Goal: Information Seeking & Learning: Learn about a topic

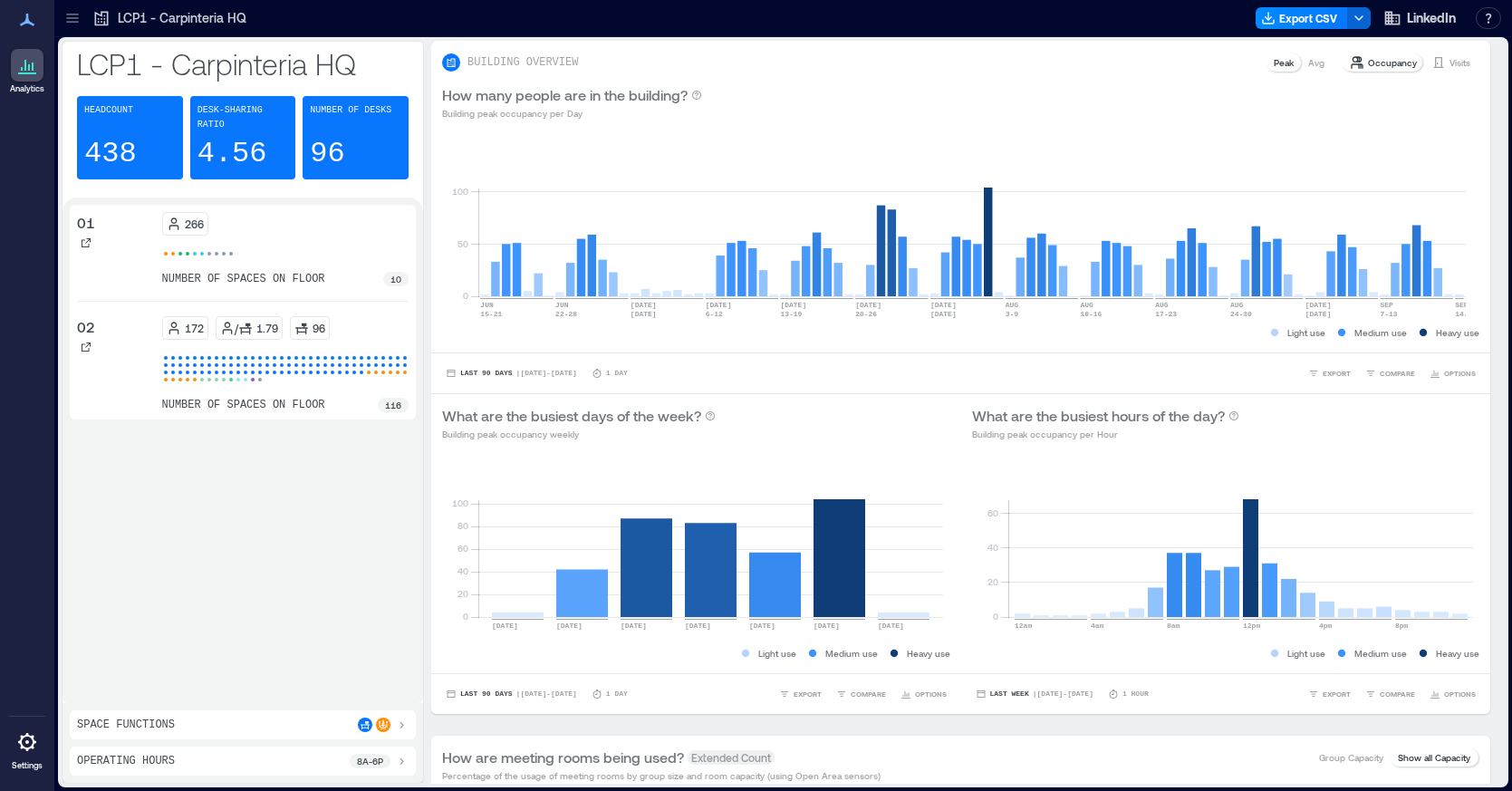
click at [71, 16] on icon at bounding box center [72, 18] width 18 height 18
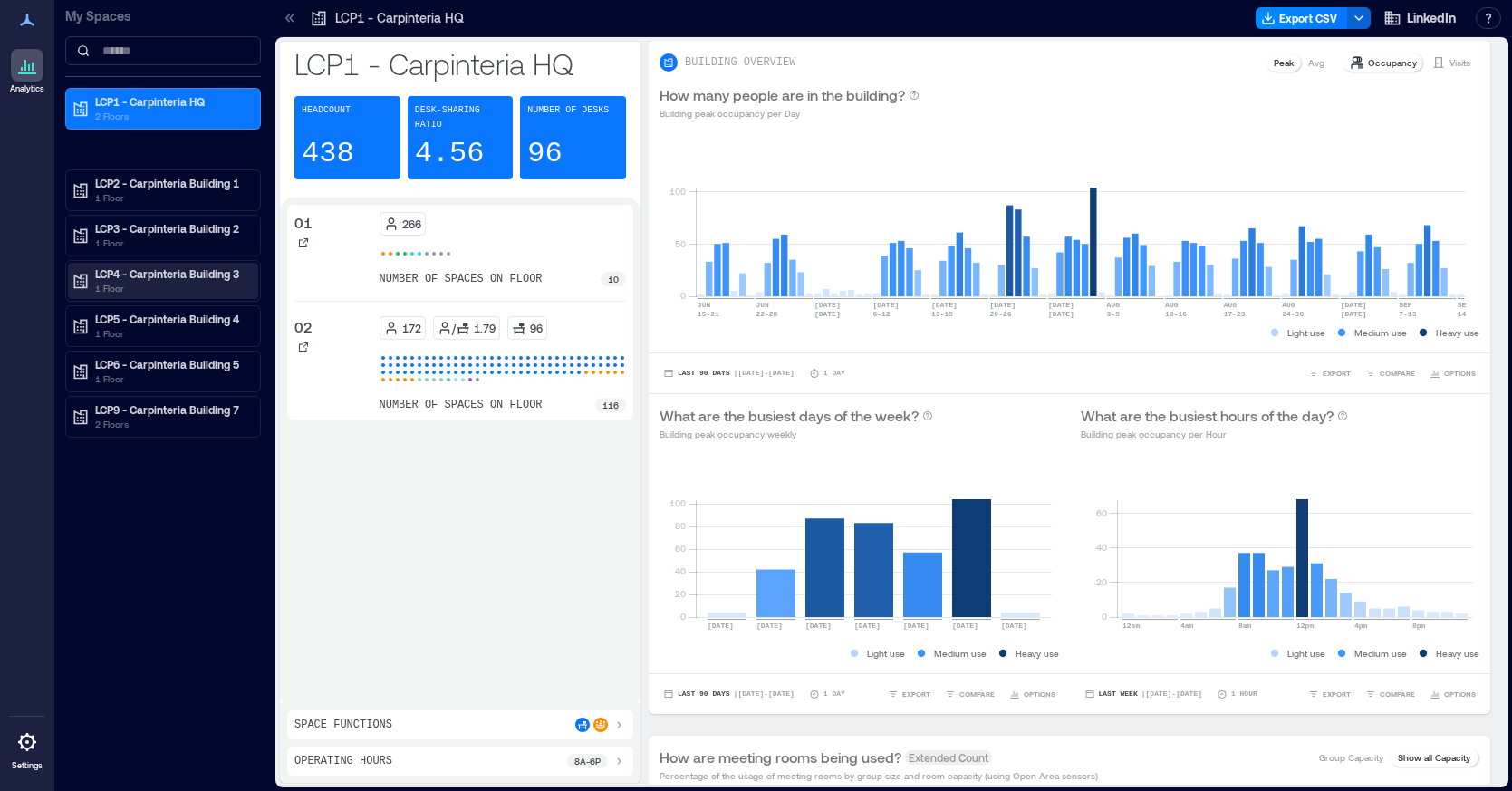
click at [166, 277] on p "LCP4 - Carpinteria Building 3" at bounding box center [171, 273] width 152 height 15
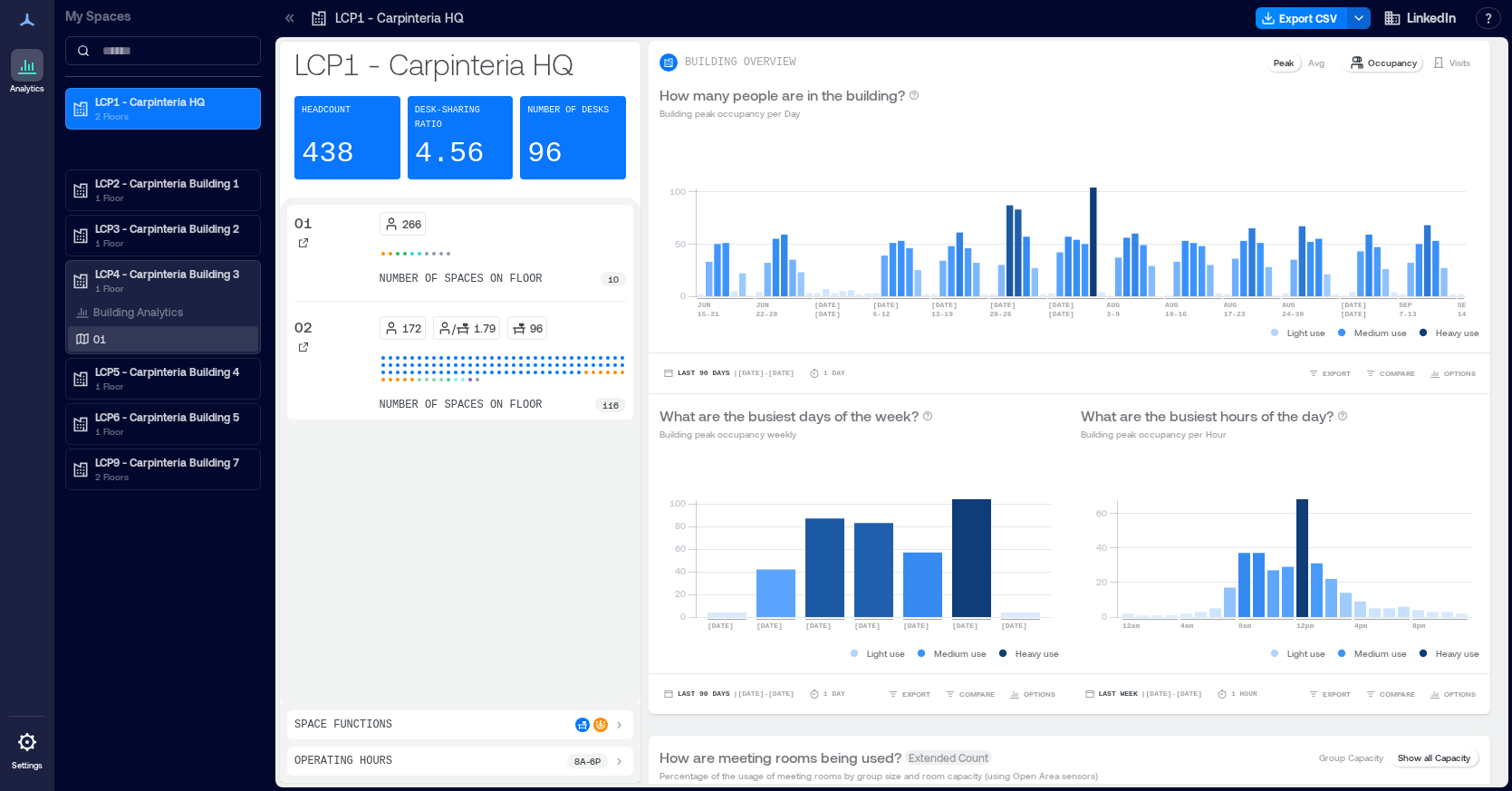
click at [101, 338] on p "01" at bounding box center [99, 339] width 13 height 15
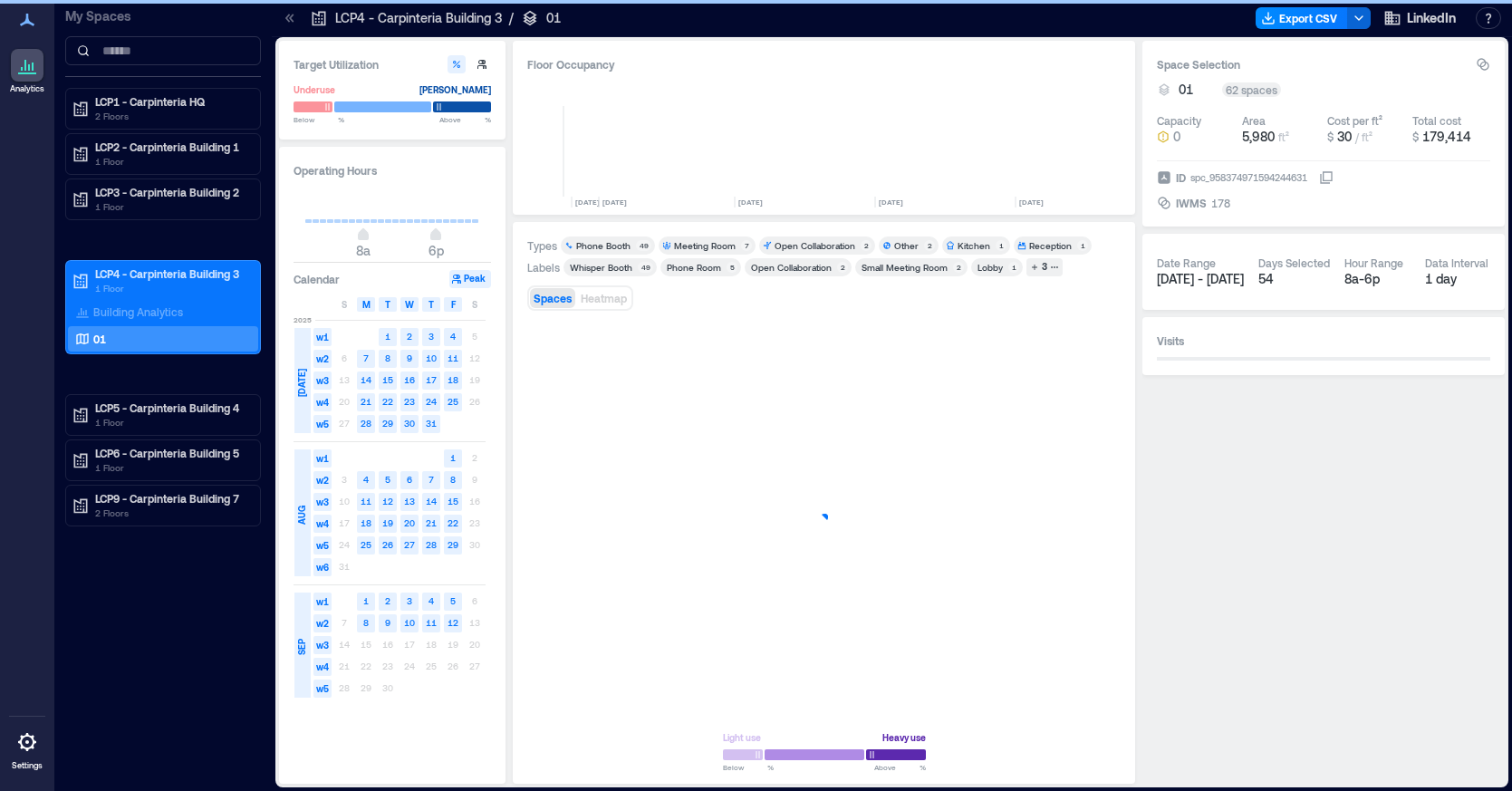
scroll to position [0, 4233]
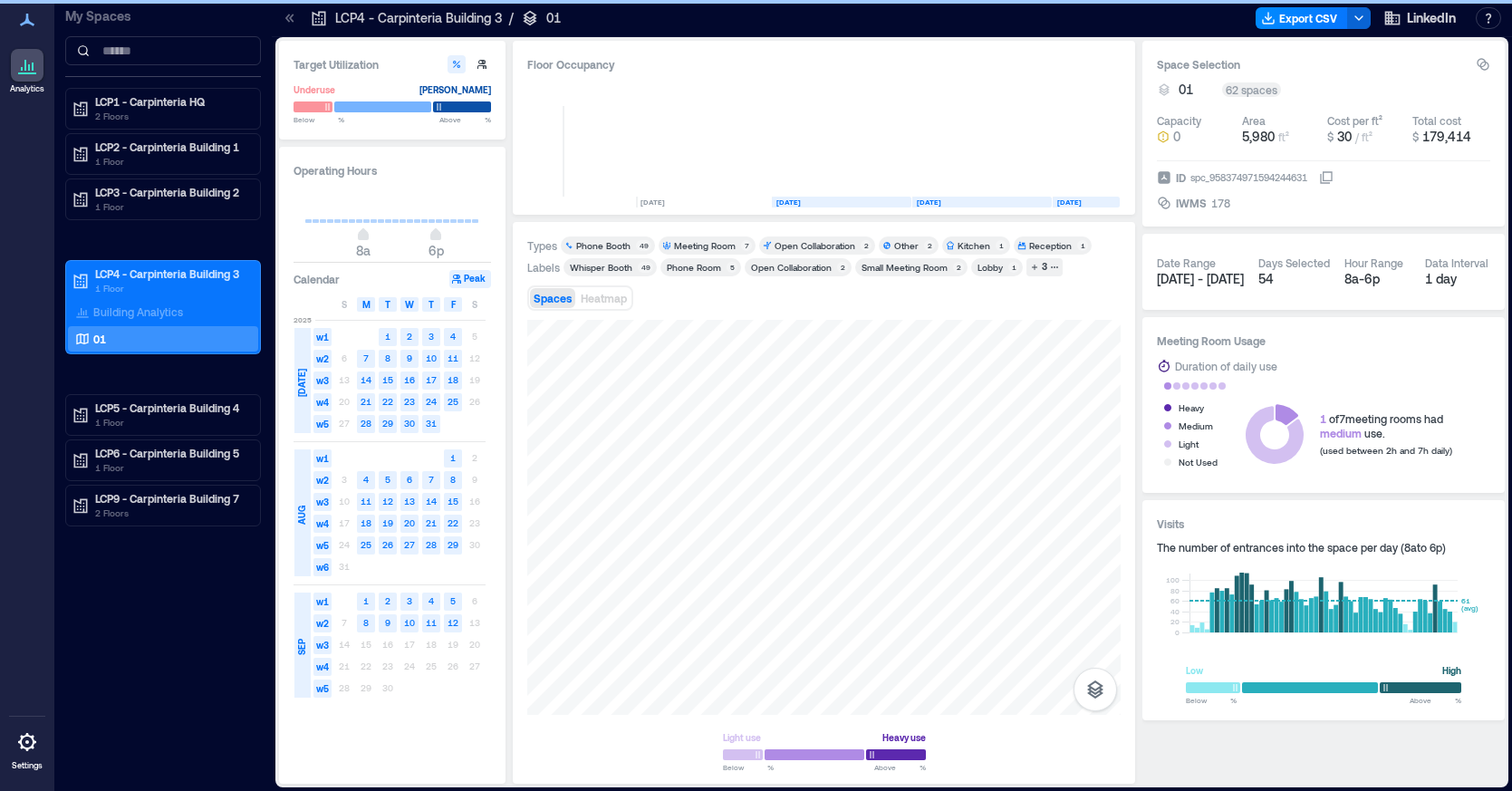
click at [623, 267] on div "Whisper Booth" at bounding box center [601, 267] width 62 height 13
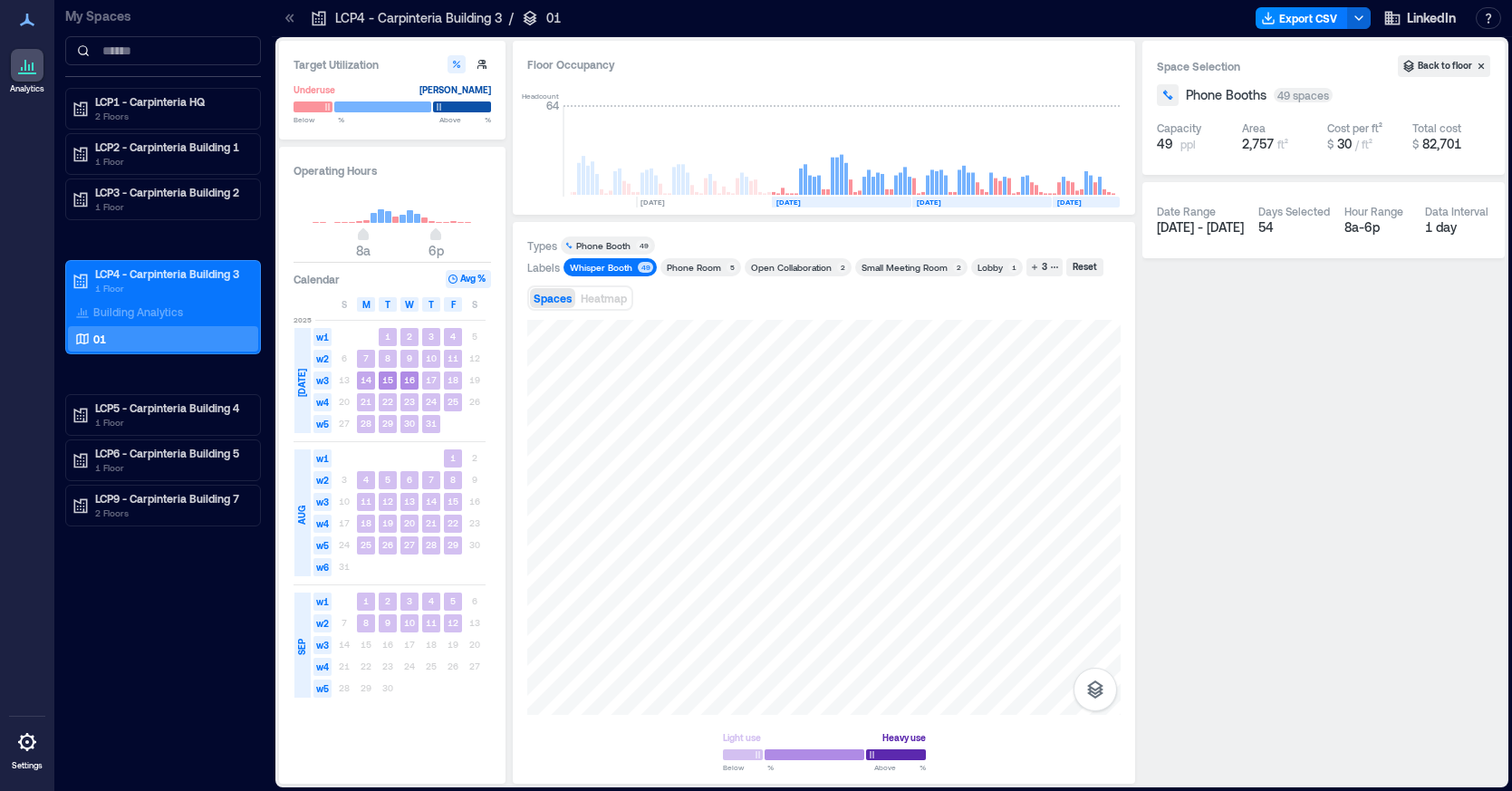
click at [364, 382] on text "14" at bounding box center [365, 379] width 11 height 11
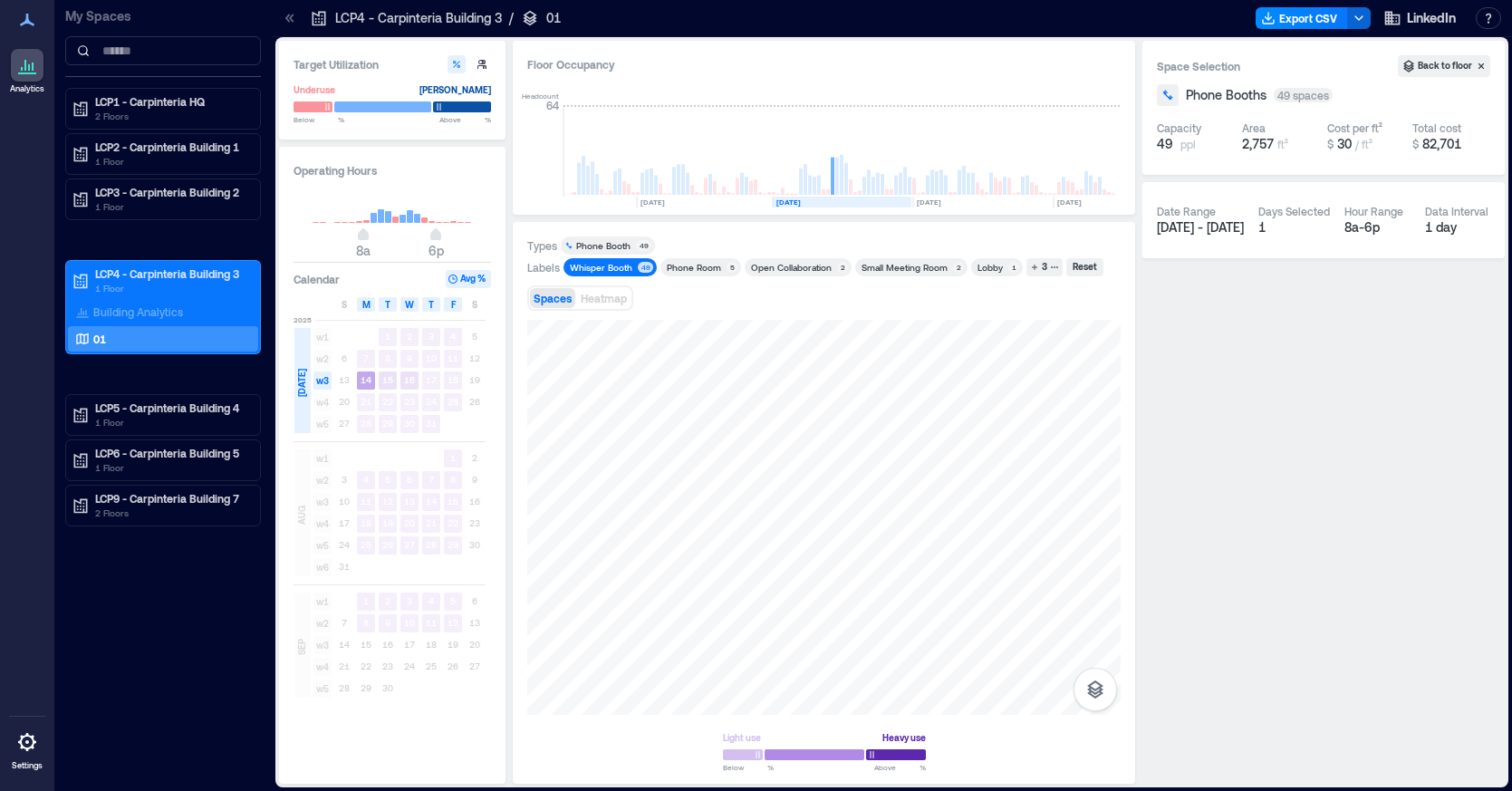
scroll to position [0, 4229]
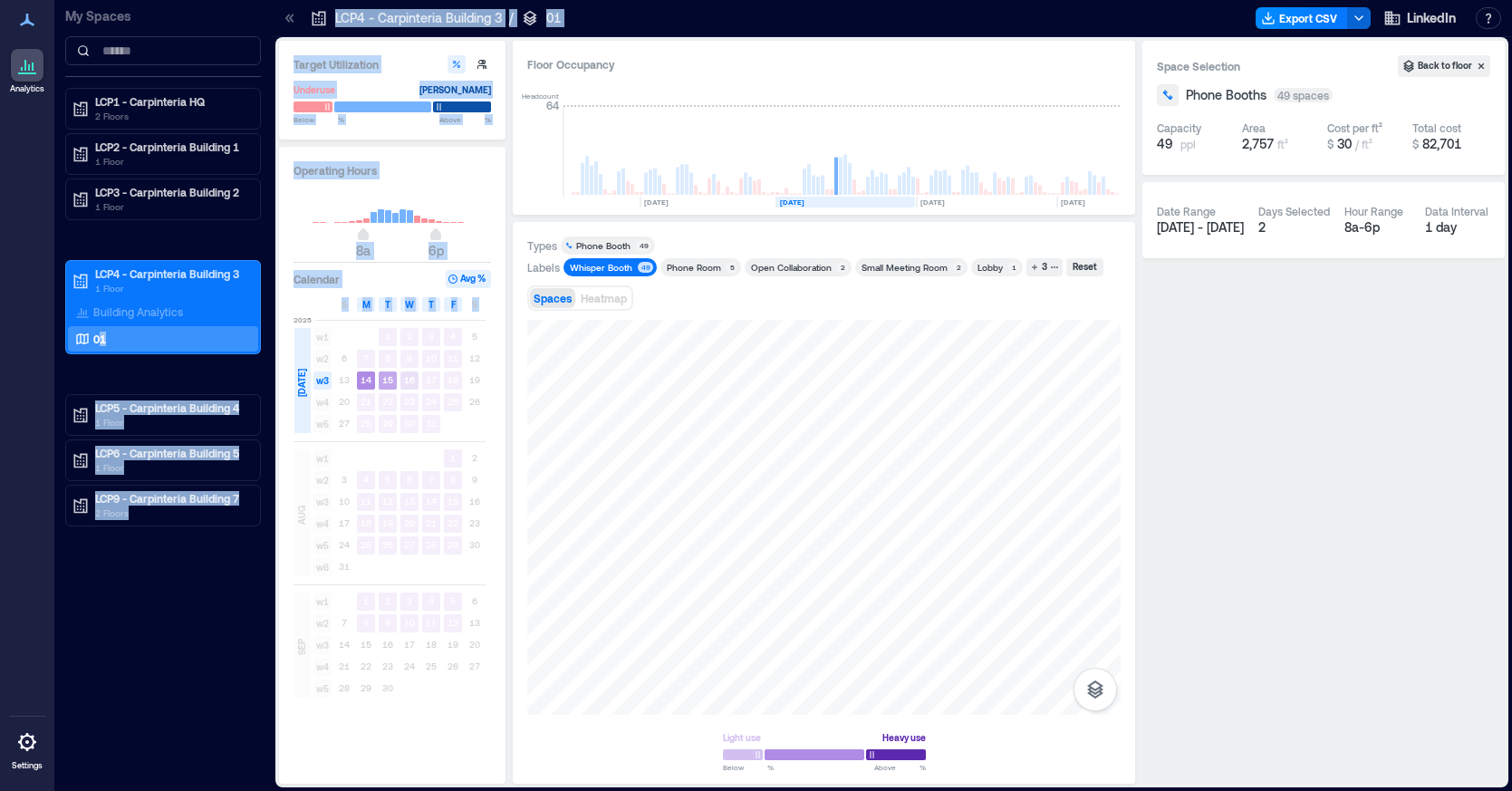
click at [394, 380] on rect at bounding box center [388, 380] width 18 height 18
click at [411, 380] on text "16" at bounding box center [409, 379] width 11 height 11
click at [363, 377] on text "14" at bounding box center [365, 379] width 11 height 11
click at [462, 381] on div "18" at bounding box center [453, 381] width 22 height 22
click at [451, 306] on span "F" at bounding box center [453, 304] width 5 height 15
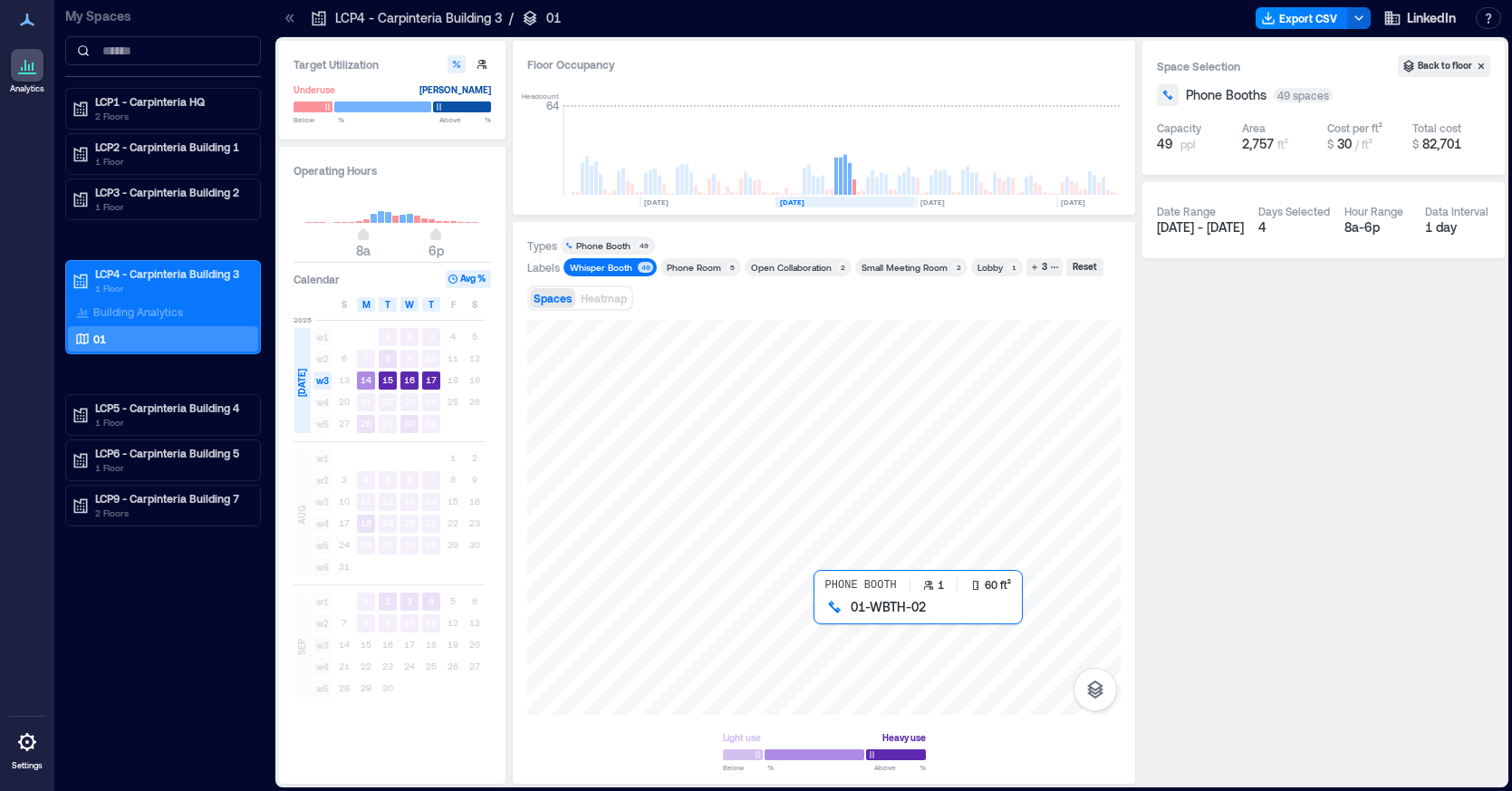
click at [829, 621] on div at bounding box center [824, 517] width 594 height 395
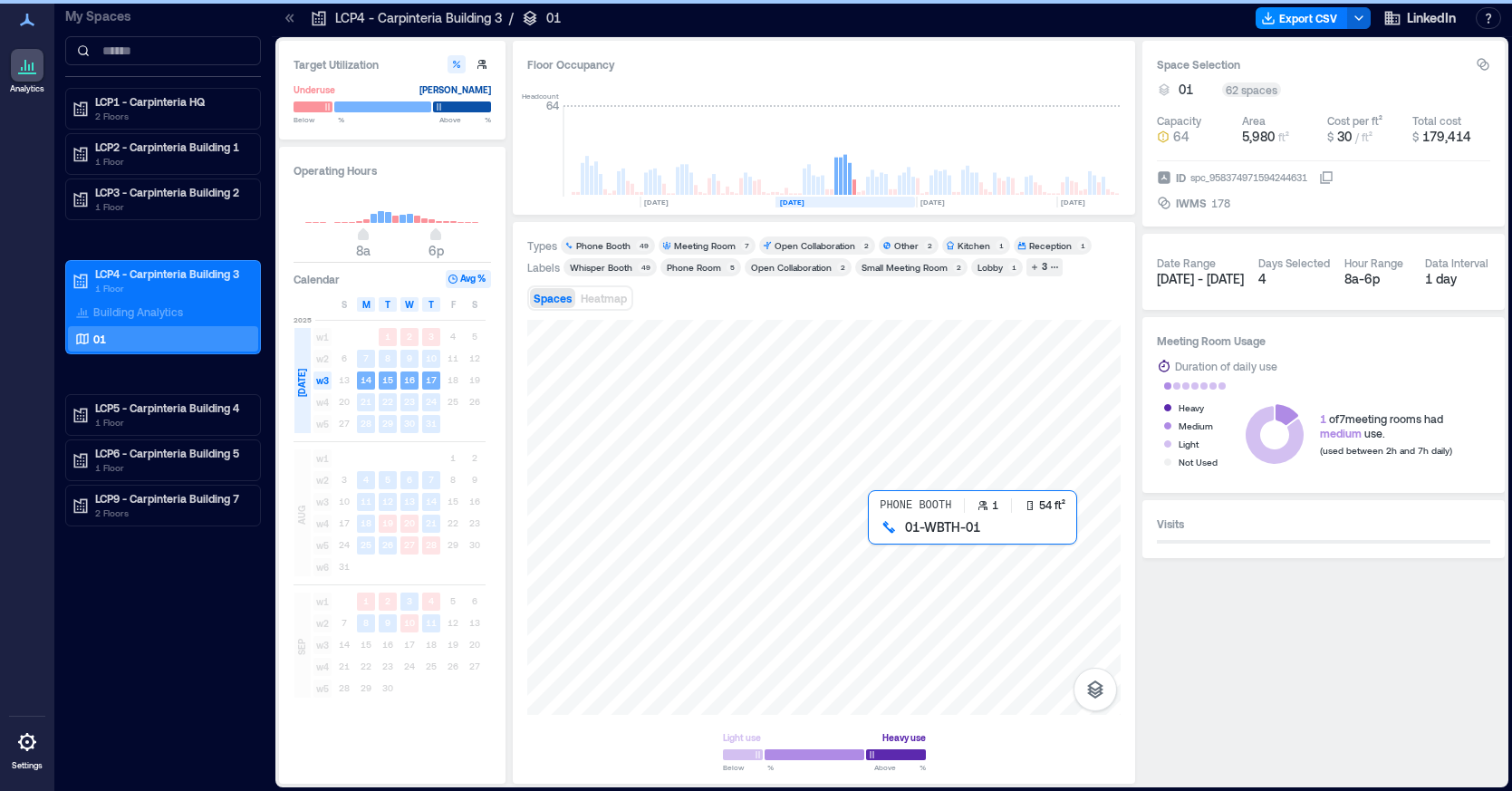
click at [882, 533] on div at bounding box center [824, 517] width 594 height 395
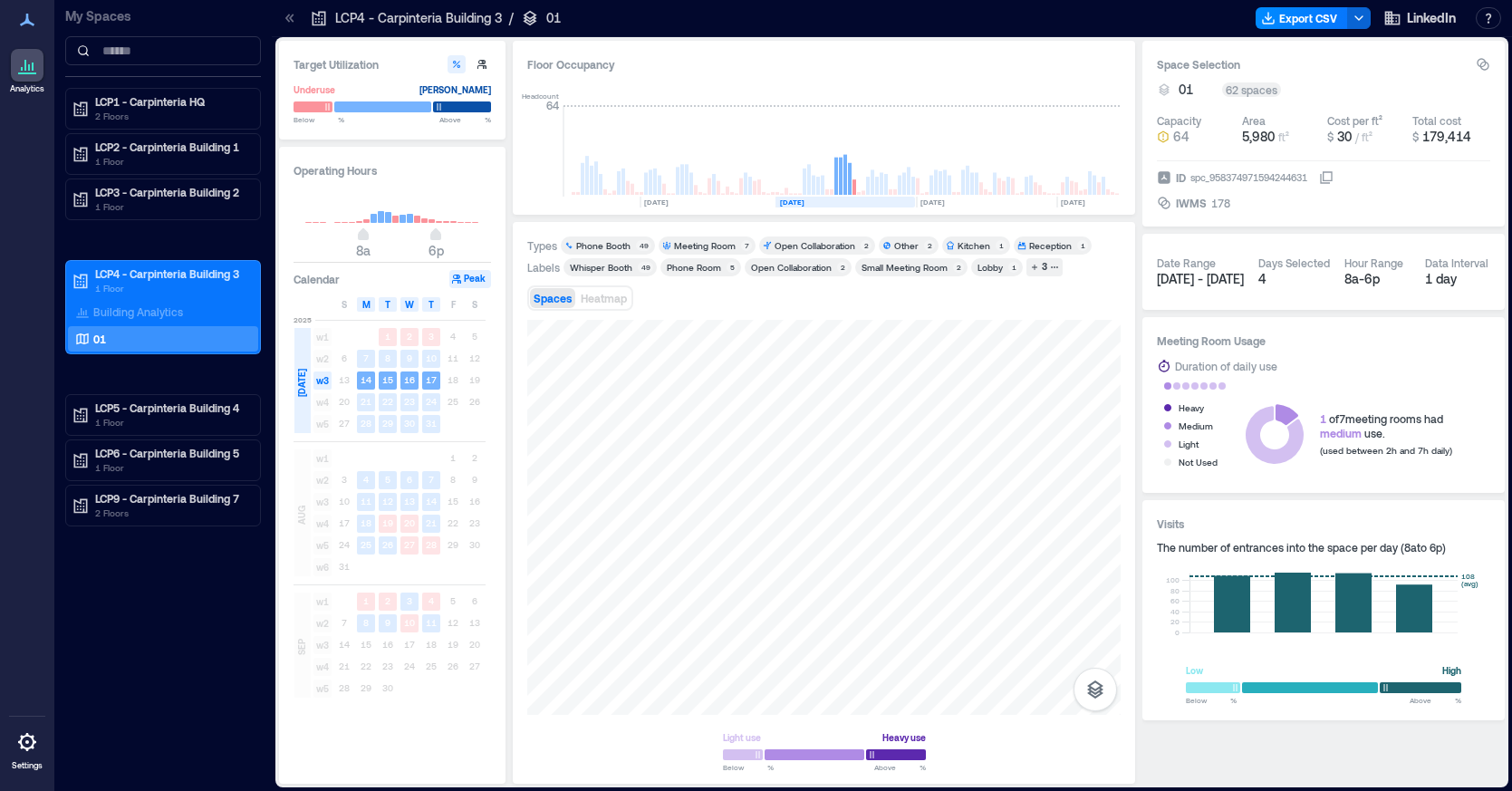
click at [624, 267] on div "Whisper Booth" at bounding box center [601, 267] width 62 height 13
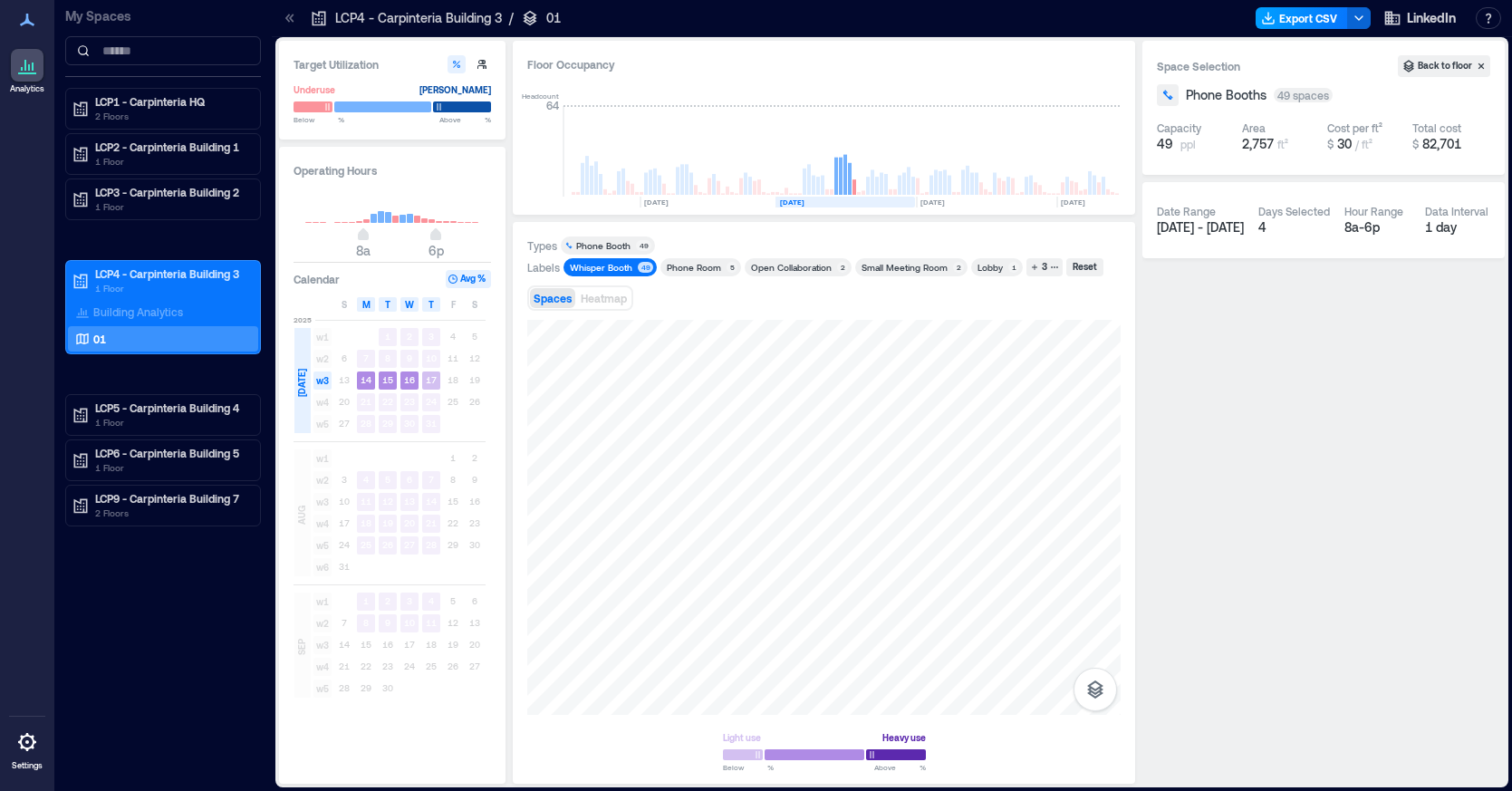
click at [1317, 21] on button "Export CSV" at bounding box center [1301, 18] width 92 height 22
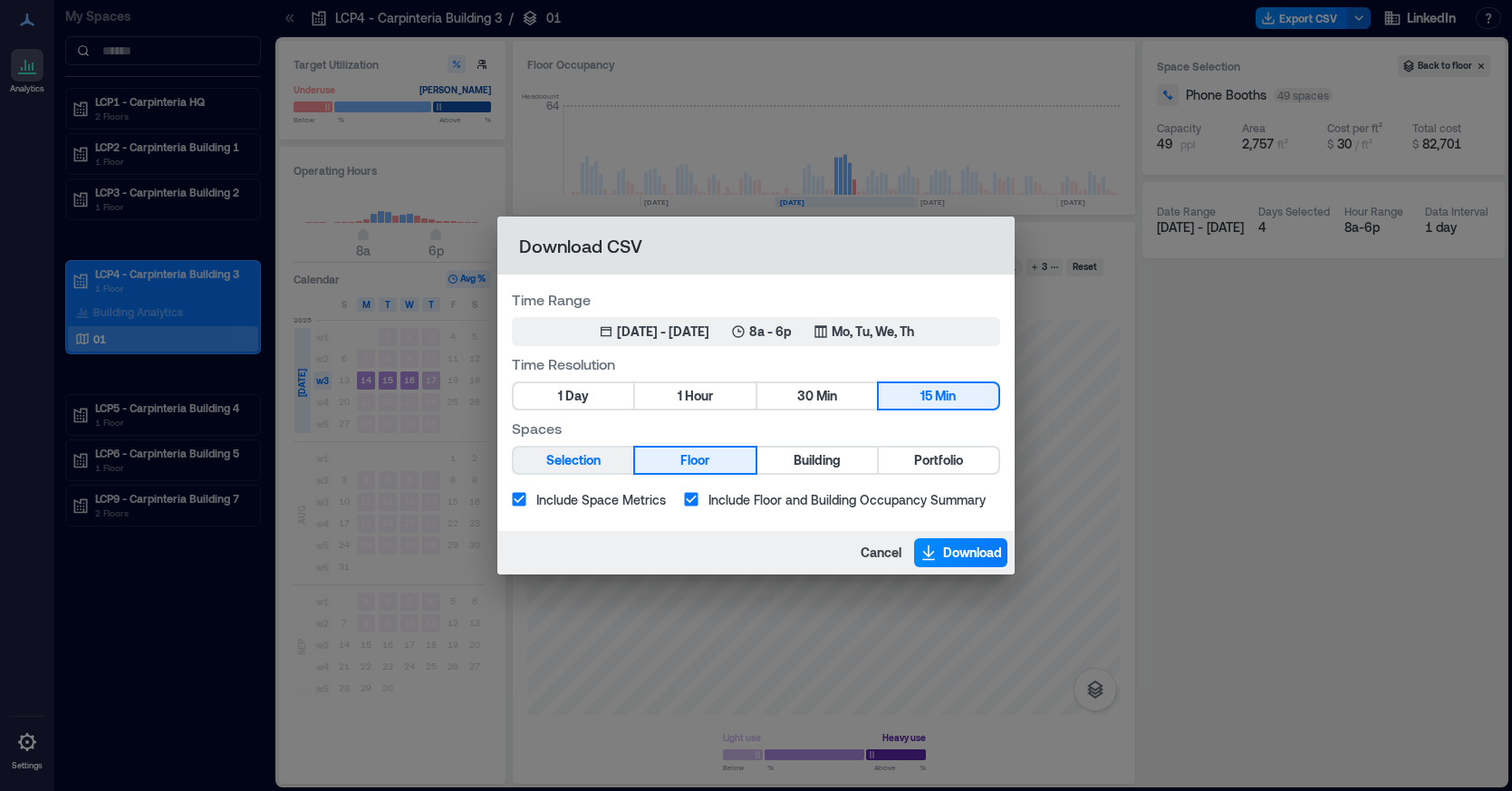
click at [572, 462] on span "Selection" at bounding box center [573, 460] width 54 height 23
click at [937, 551] on button "Download" at bounding box center [961, 552] width 93 height 29
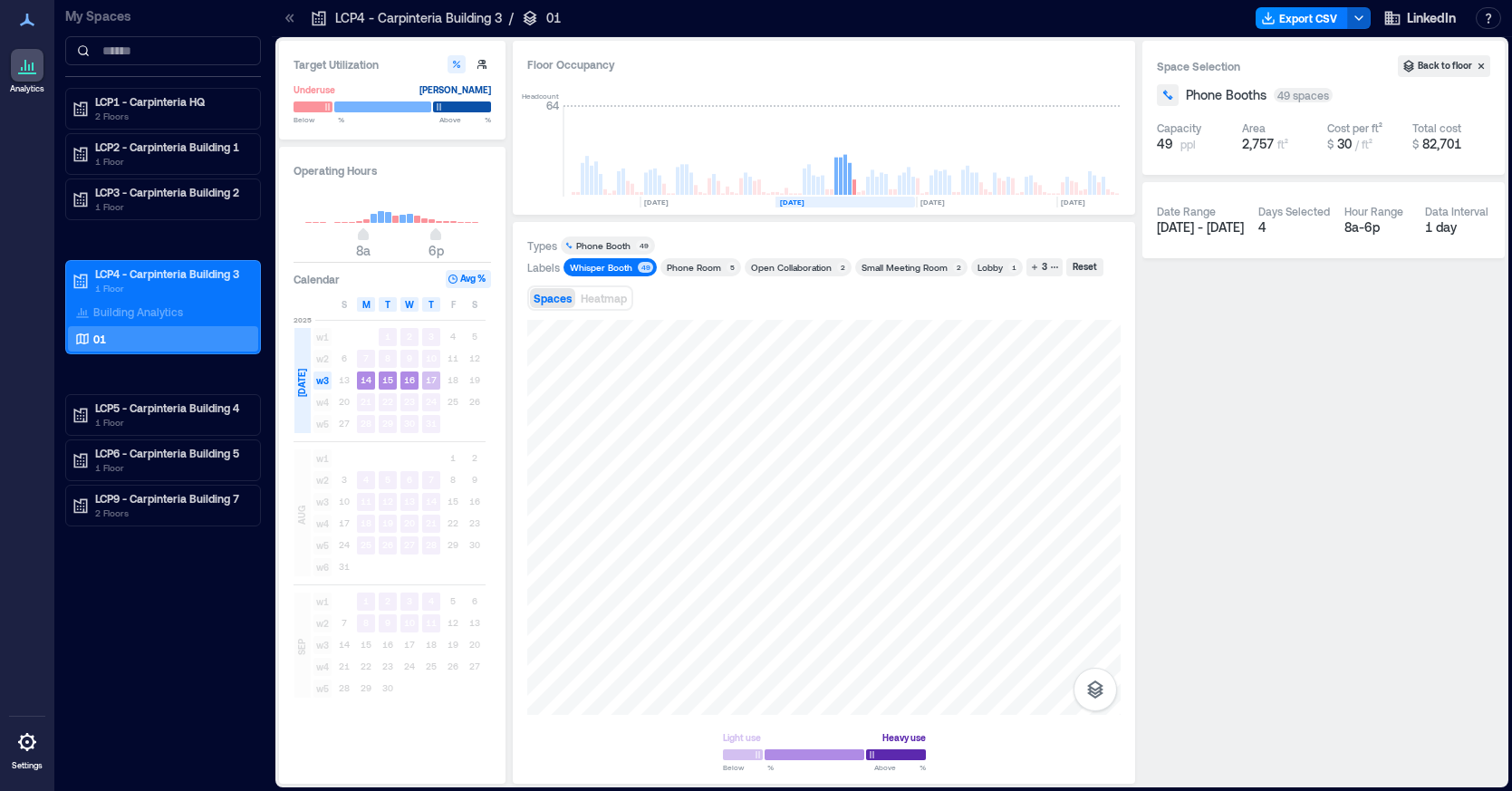
click at [1354, 16] on icon "button" at bounding box center [1359, 18] width 15 height 15
click at [843, 187] on rect at bounding box center [845, 175] width 4 height 40
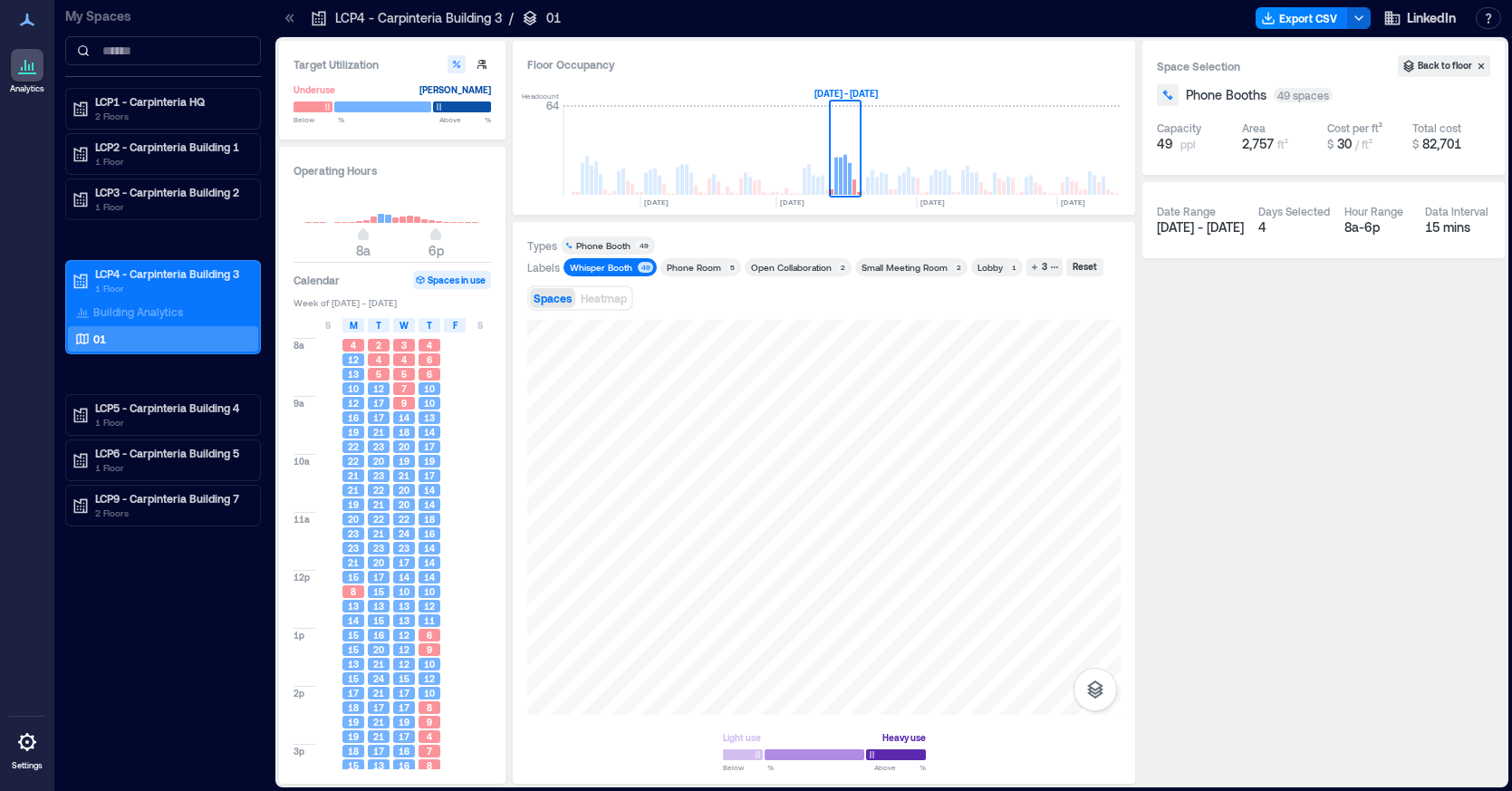
click at [454, 331] on span "F" at bounding box center [455, 325] width 5 height 15
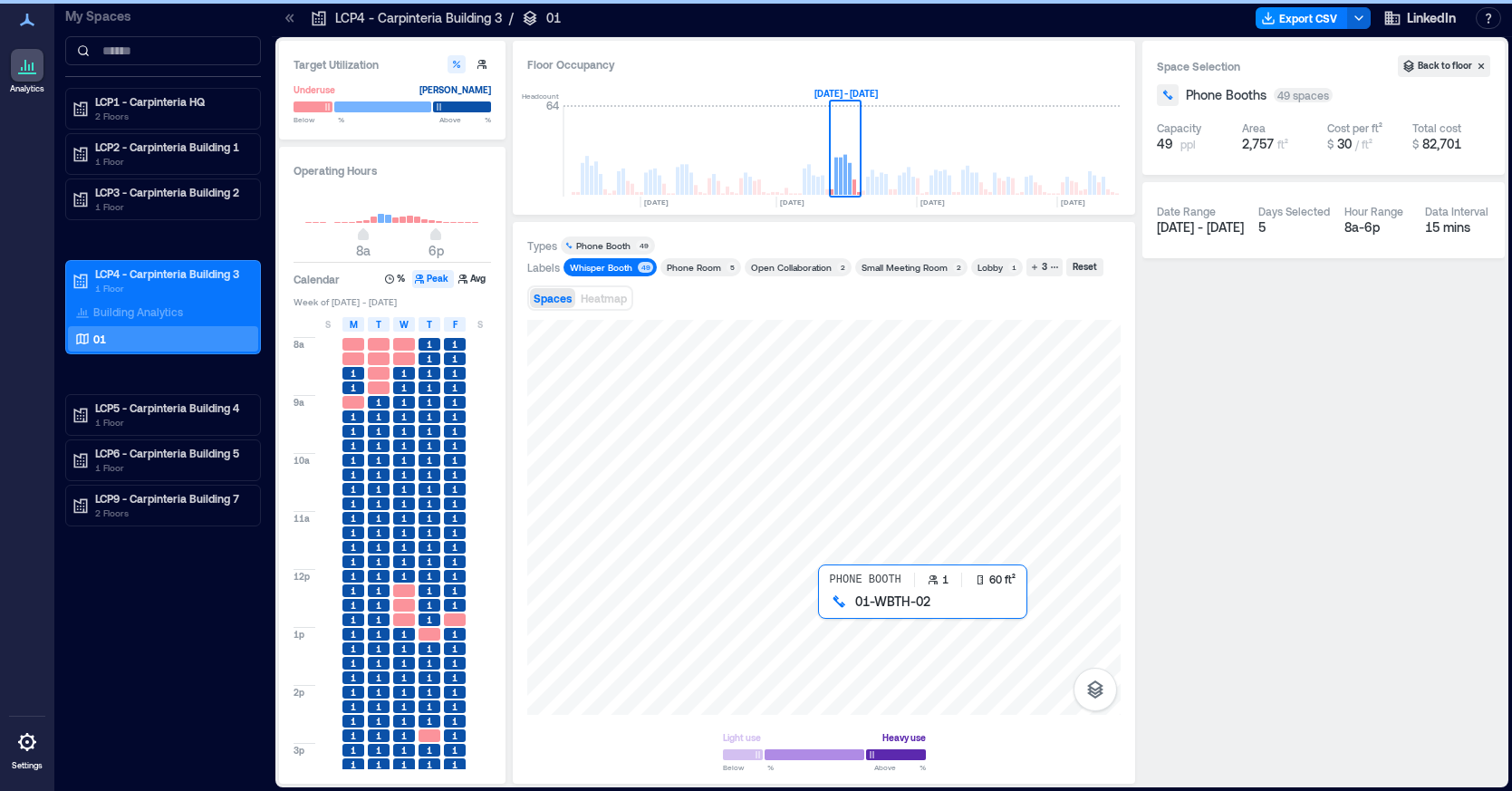
click at [832, 613] on div at bounding box center [824, 517] width 594 height 395
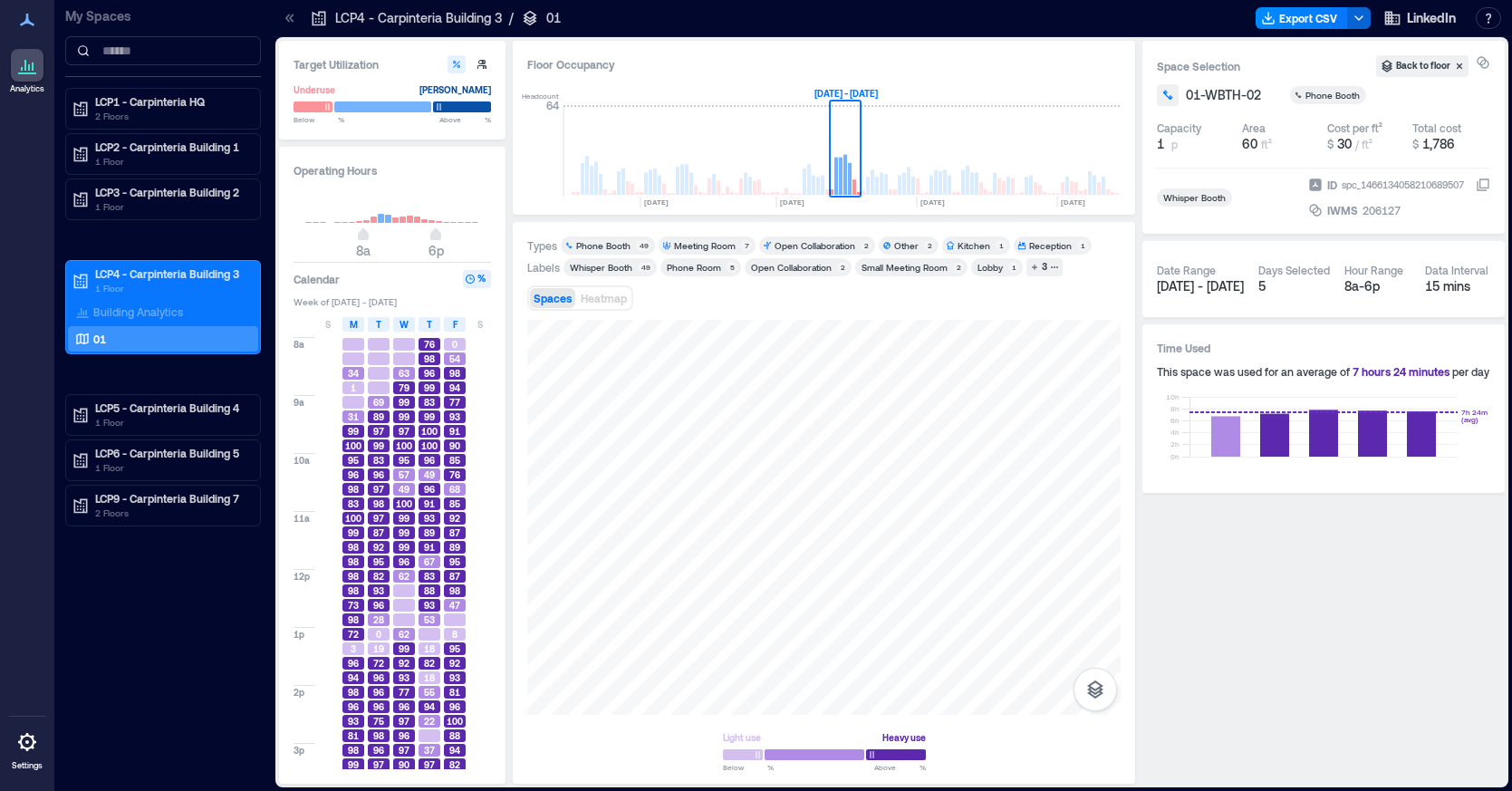
click at [478, 279] on button "%" at bounding box center [477, 279] width 28 height 18
click at [614, 264] on div "Whisper Booth" at bounding box center [601, 267] width 62 height 13
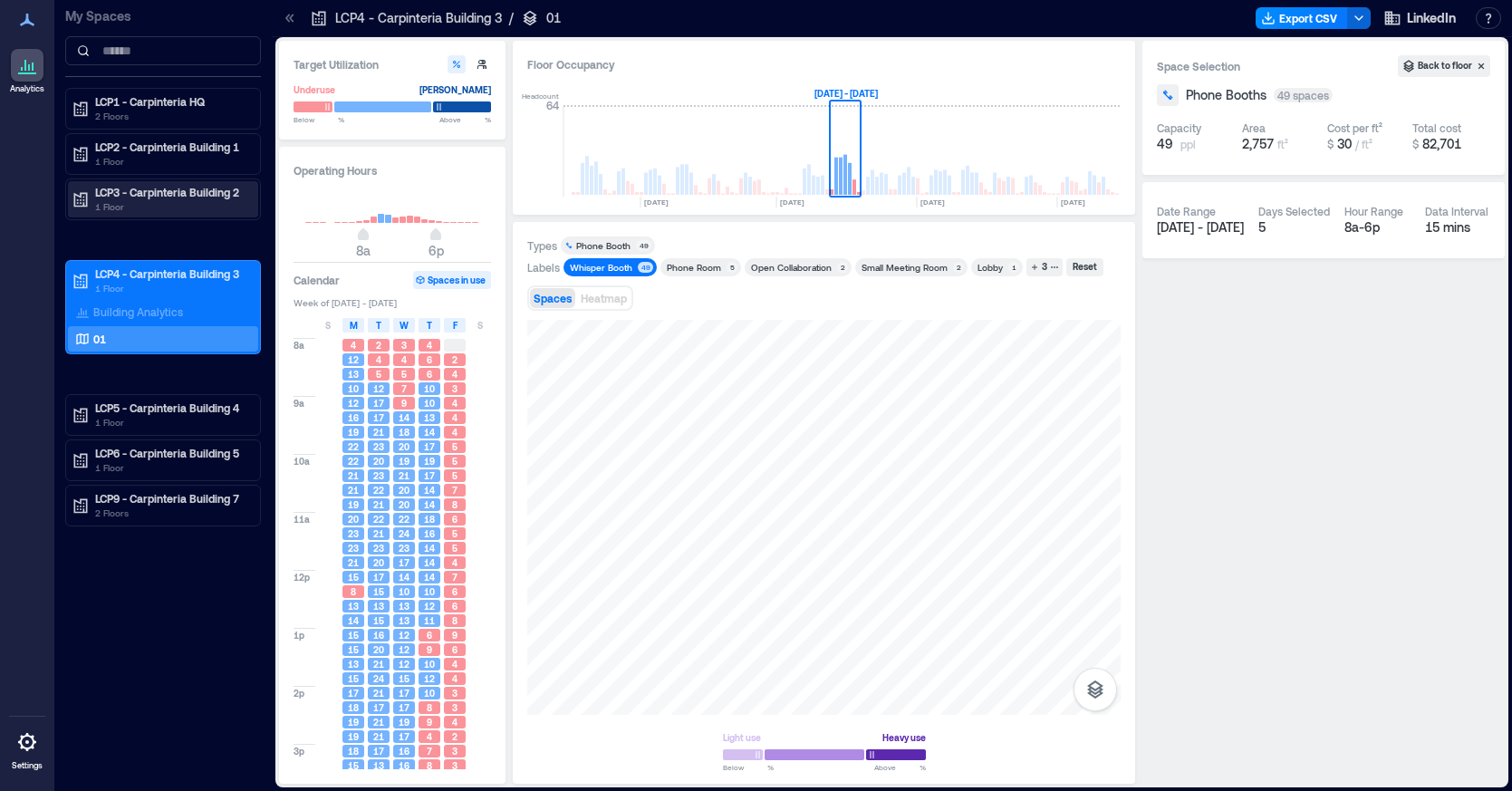
click at [155, 196] on p "LCP3 - Carpinteria Building 2" at bounding box center [171, 192] width 152 height 15
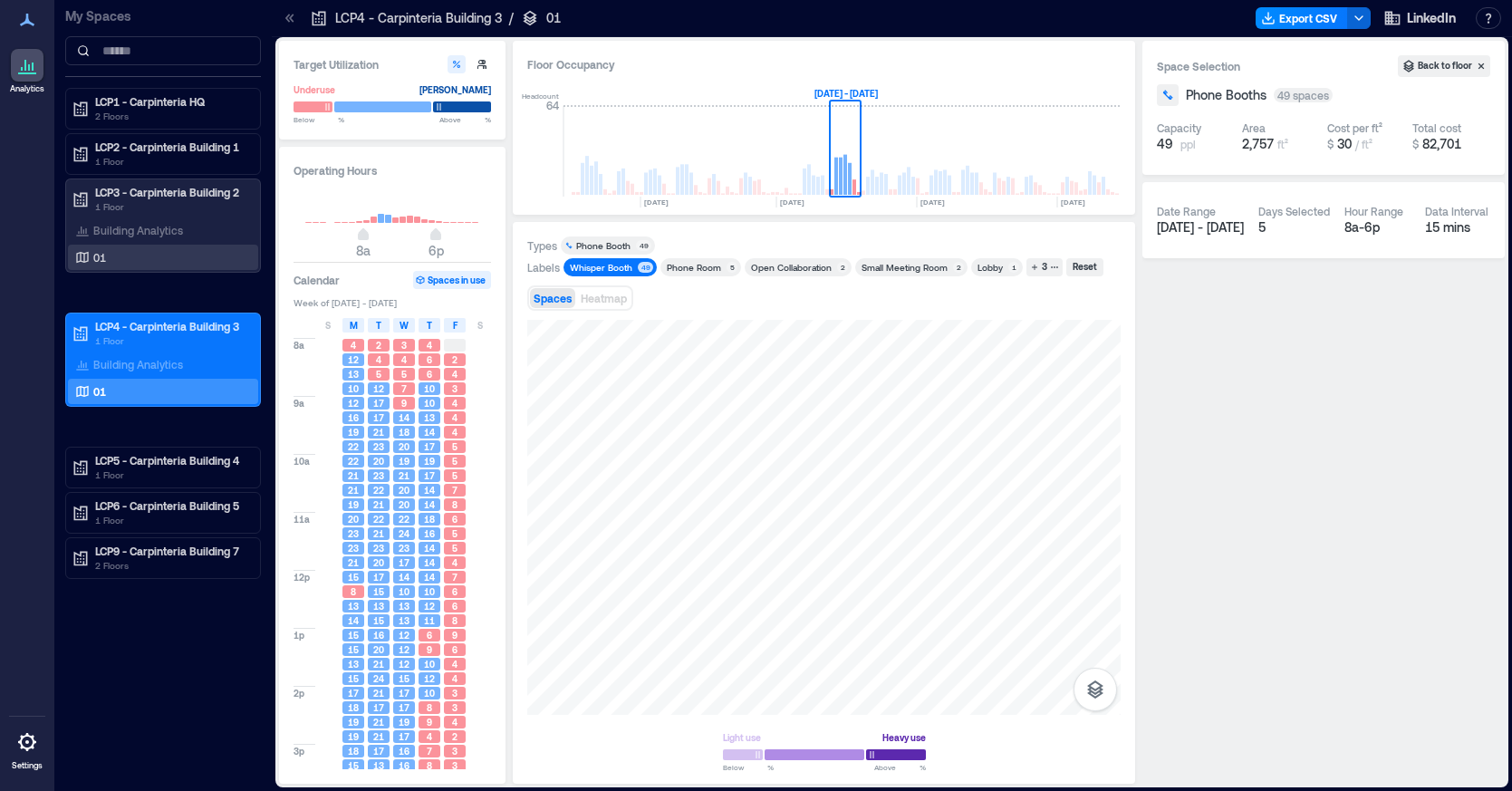
click at [117, 262] on div "01" at bounding box center [159, 257] width 176 height 18
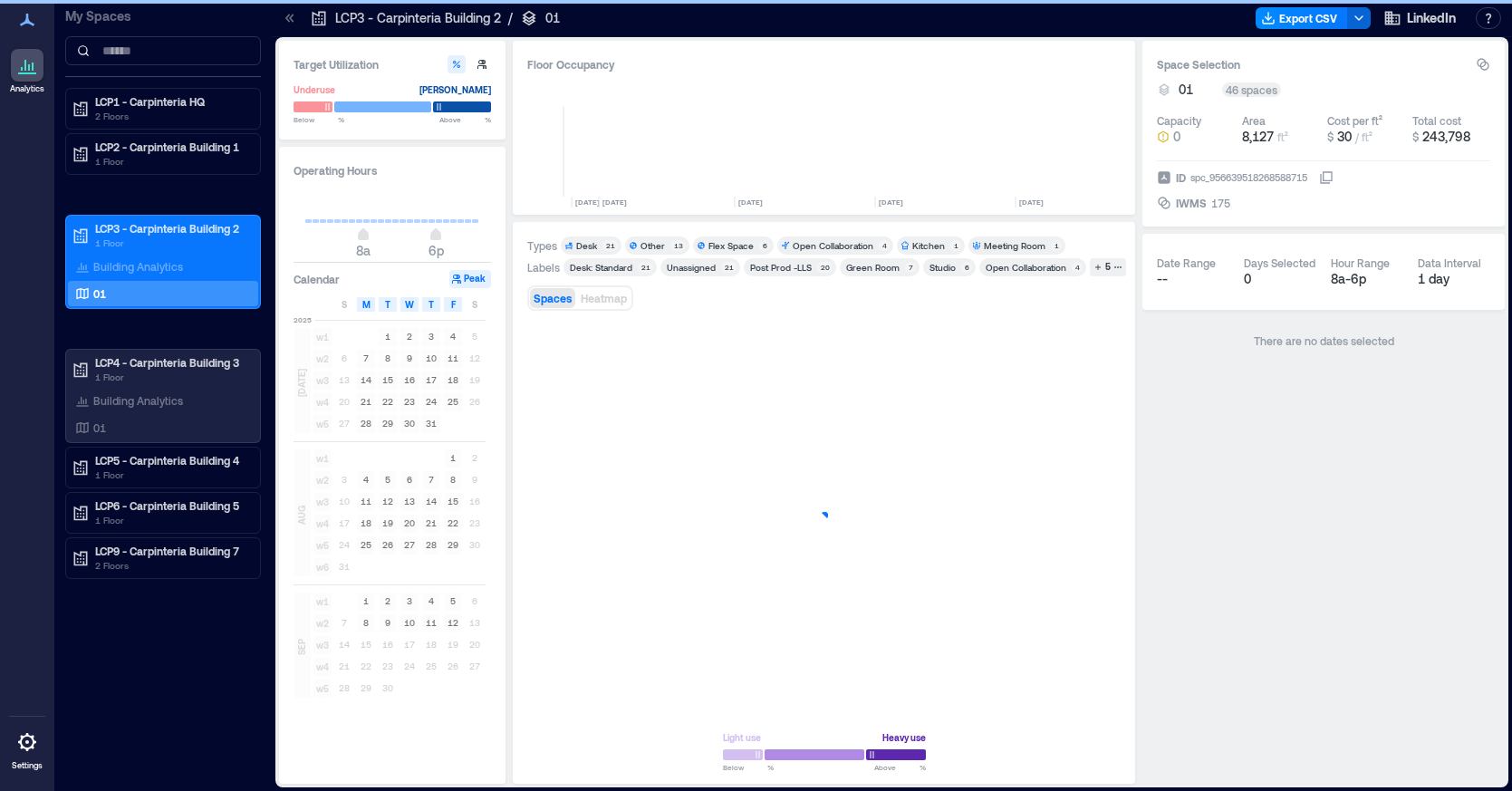
scroll to position [0, 4233]
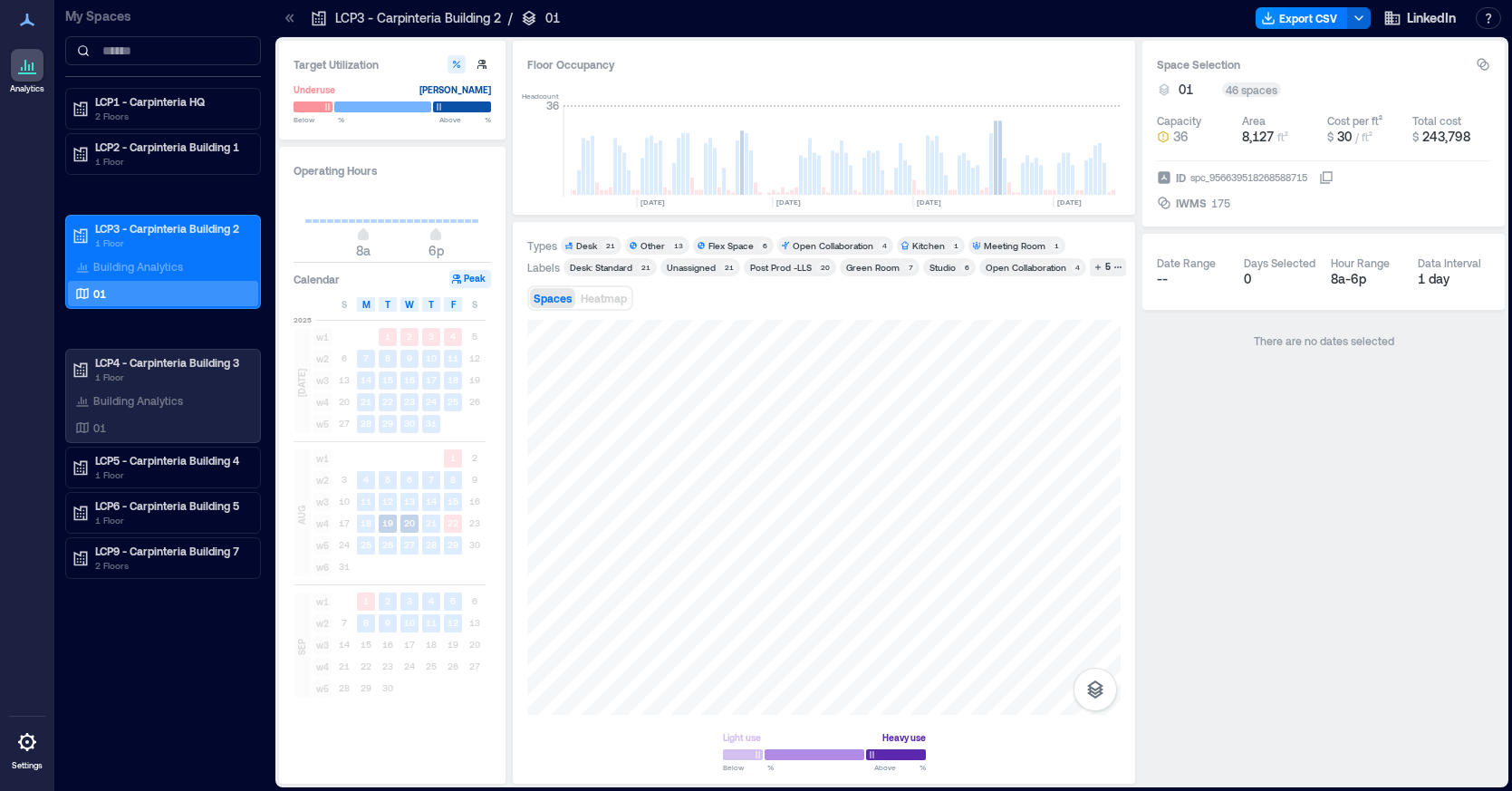
click at [946, 271] on div "Studio" at bounding box center [942, 267] width 27 height 13
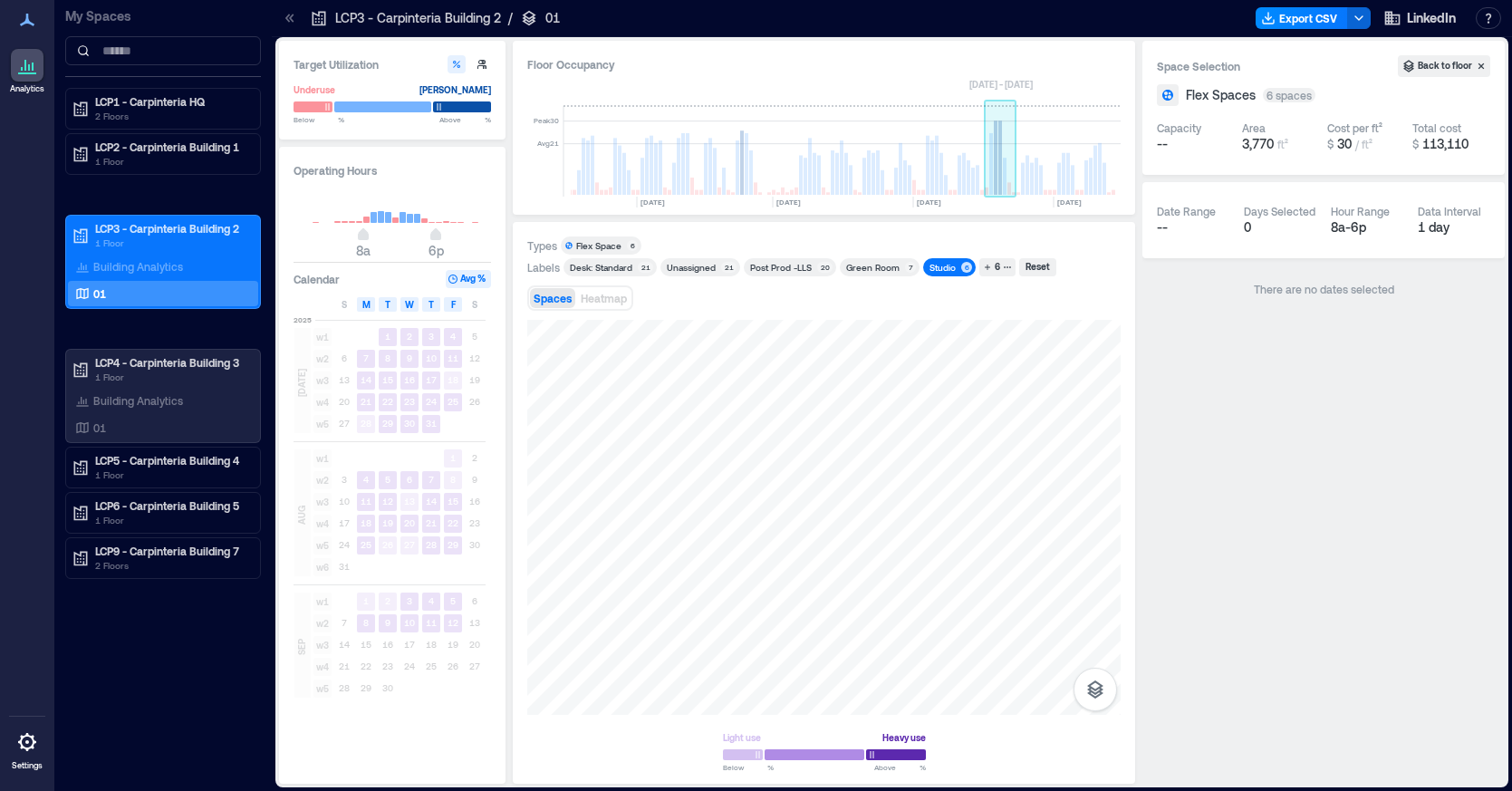
click at [996, 192] on rect at bounding box center [995, 157] width 4 height 74
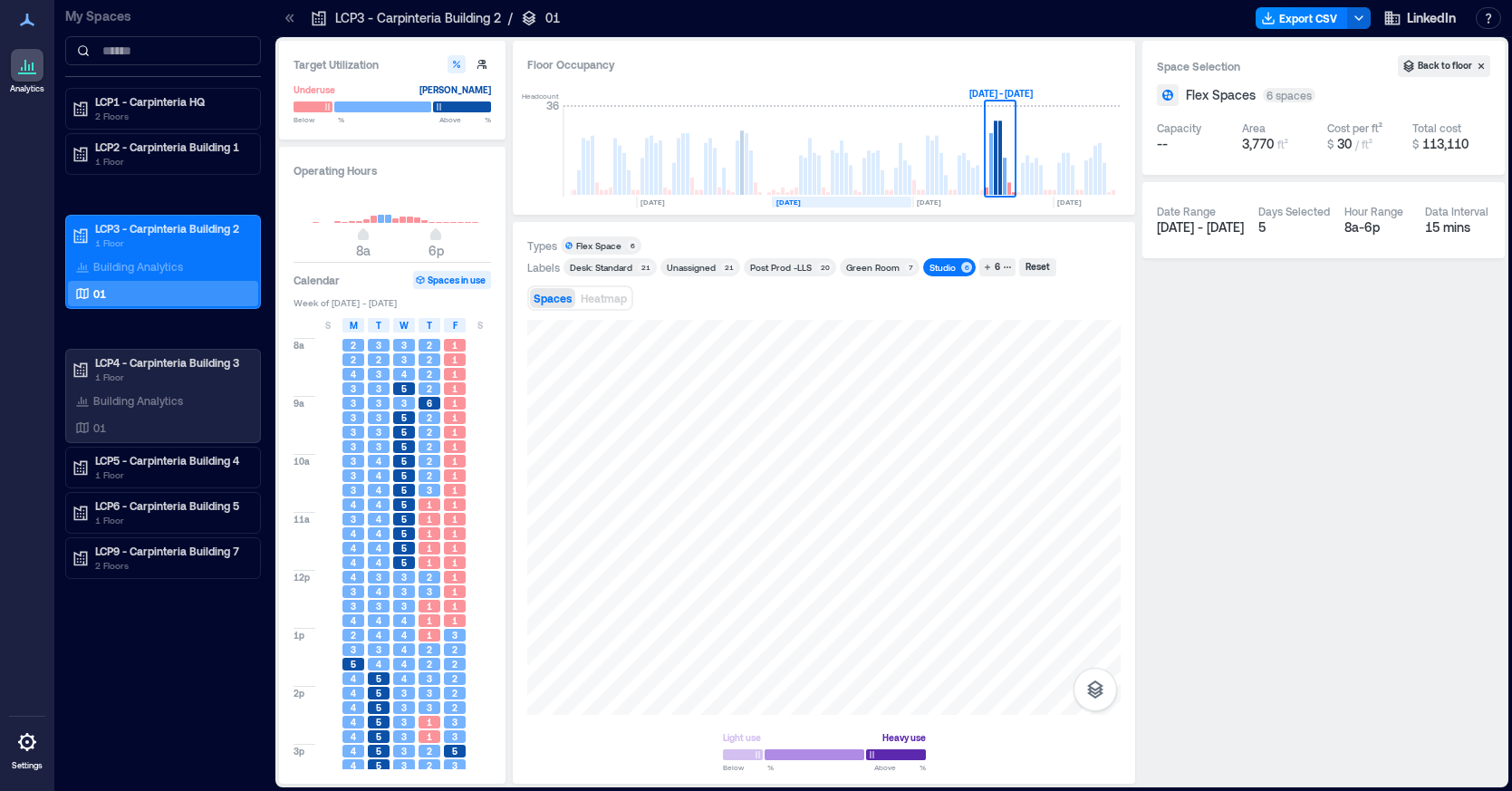
click at [825, 207] on rect at bounding box center [841, 202] width 140 height 11
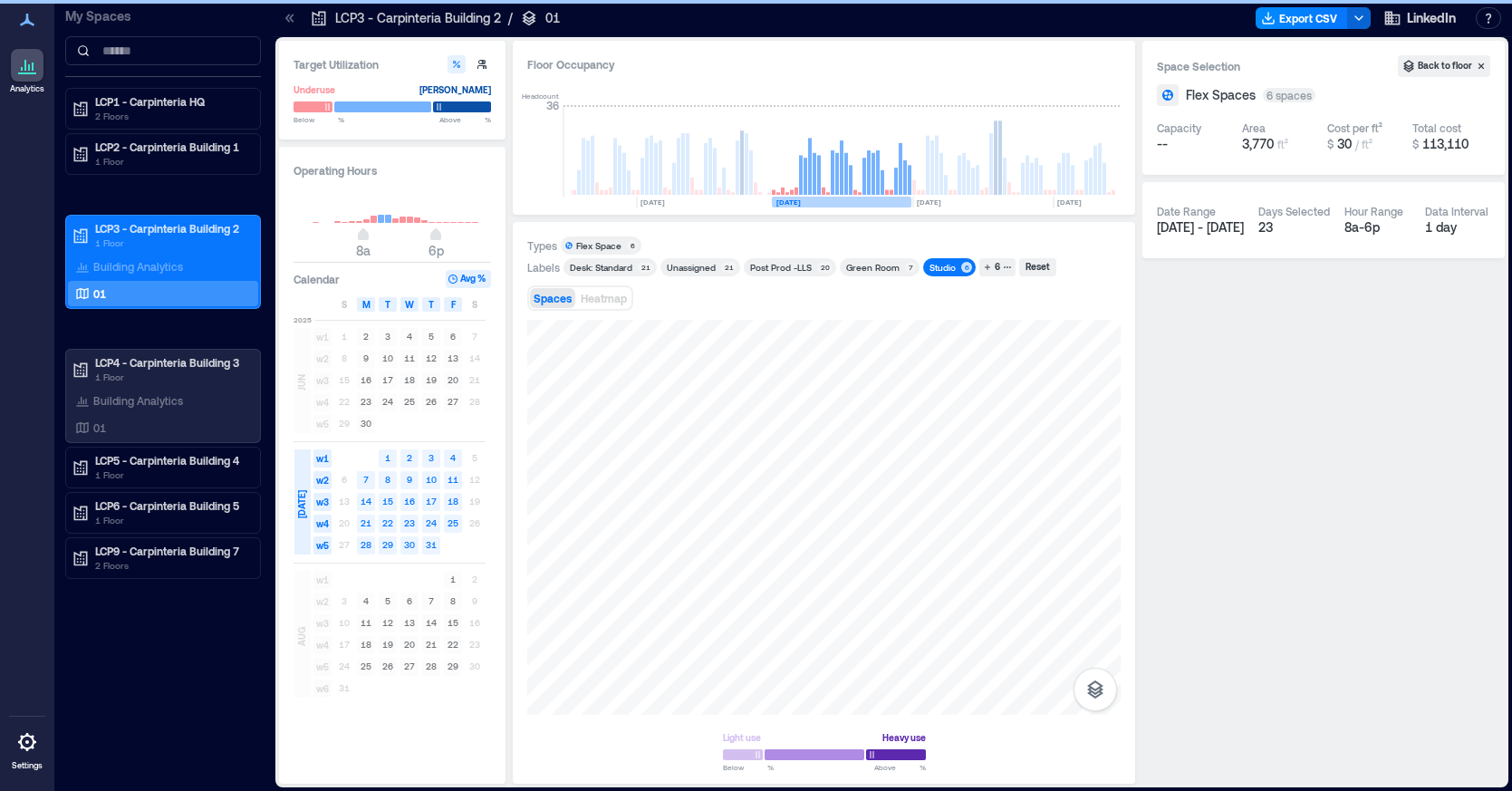
scroll to position [0, 4229]
click at [1086, 200] on text "[DATE]" at bounding box center [1073, 202] width 25 height 9
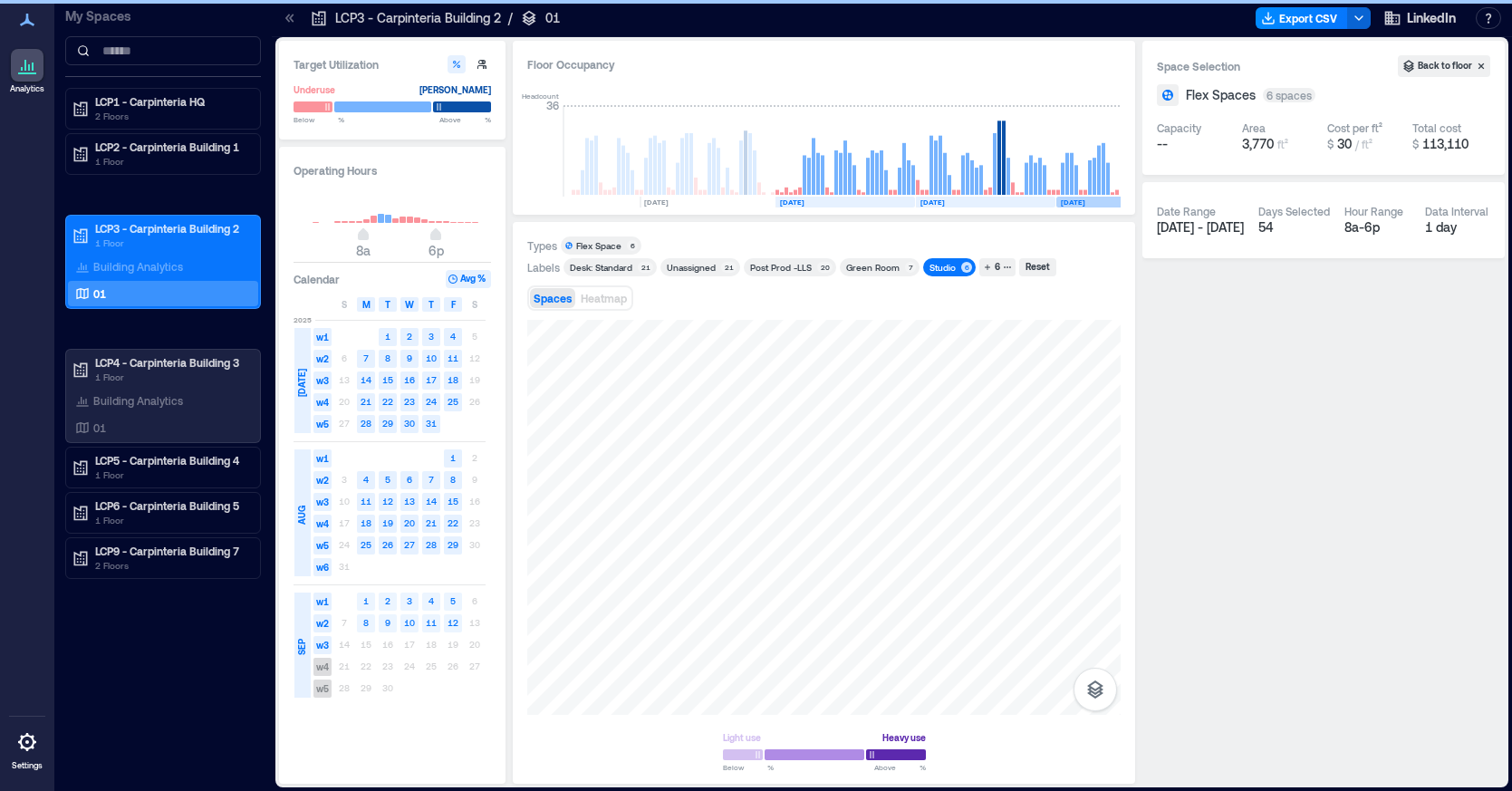
scroll to position [0, 4233]
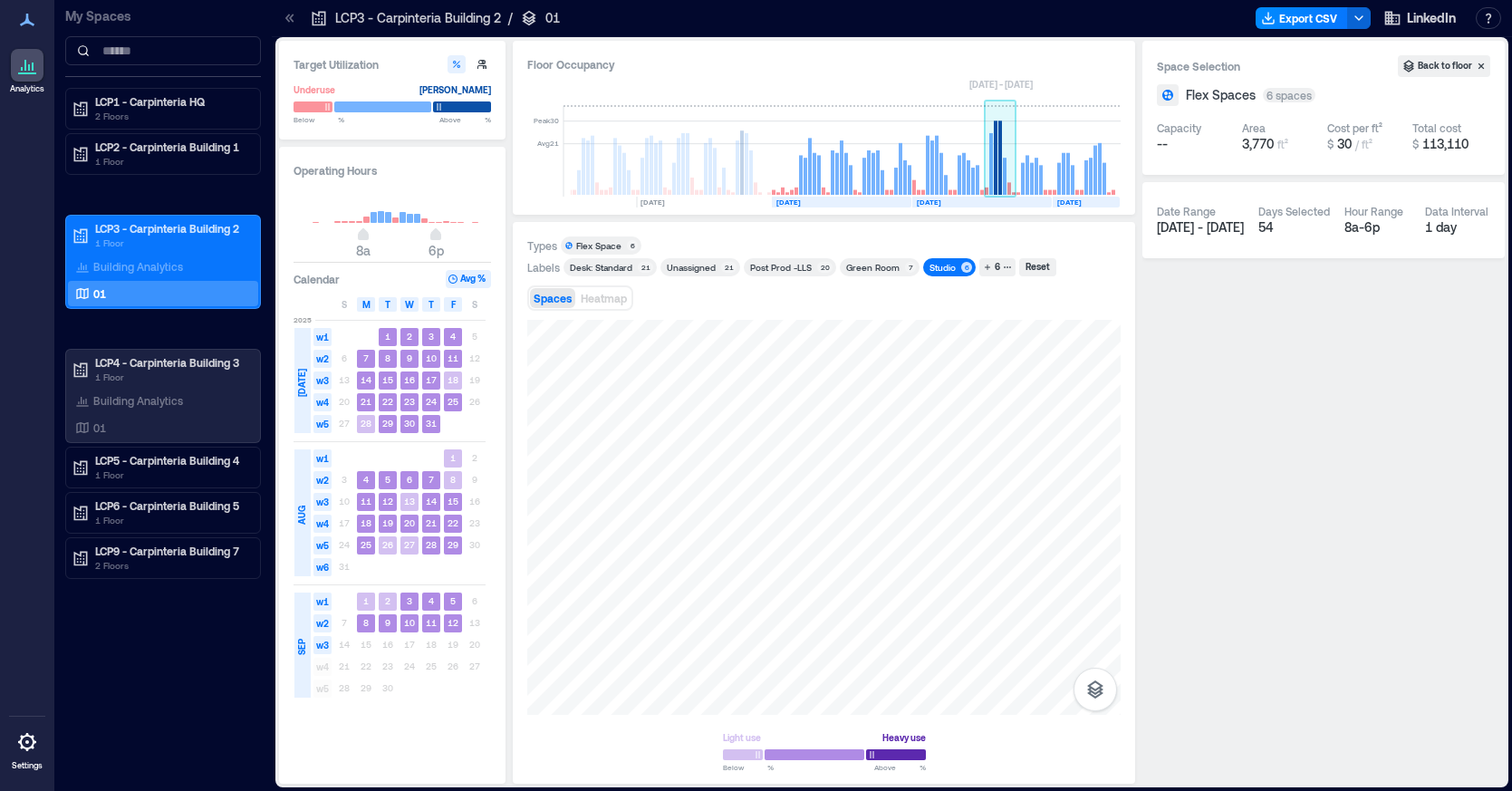
click at [997, 187] on rect at bounding box center [1000, 151] width 32 height 91
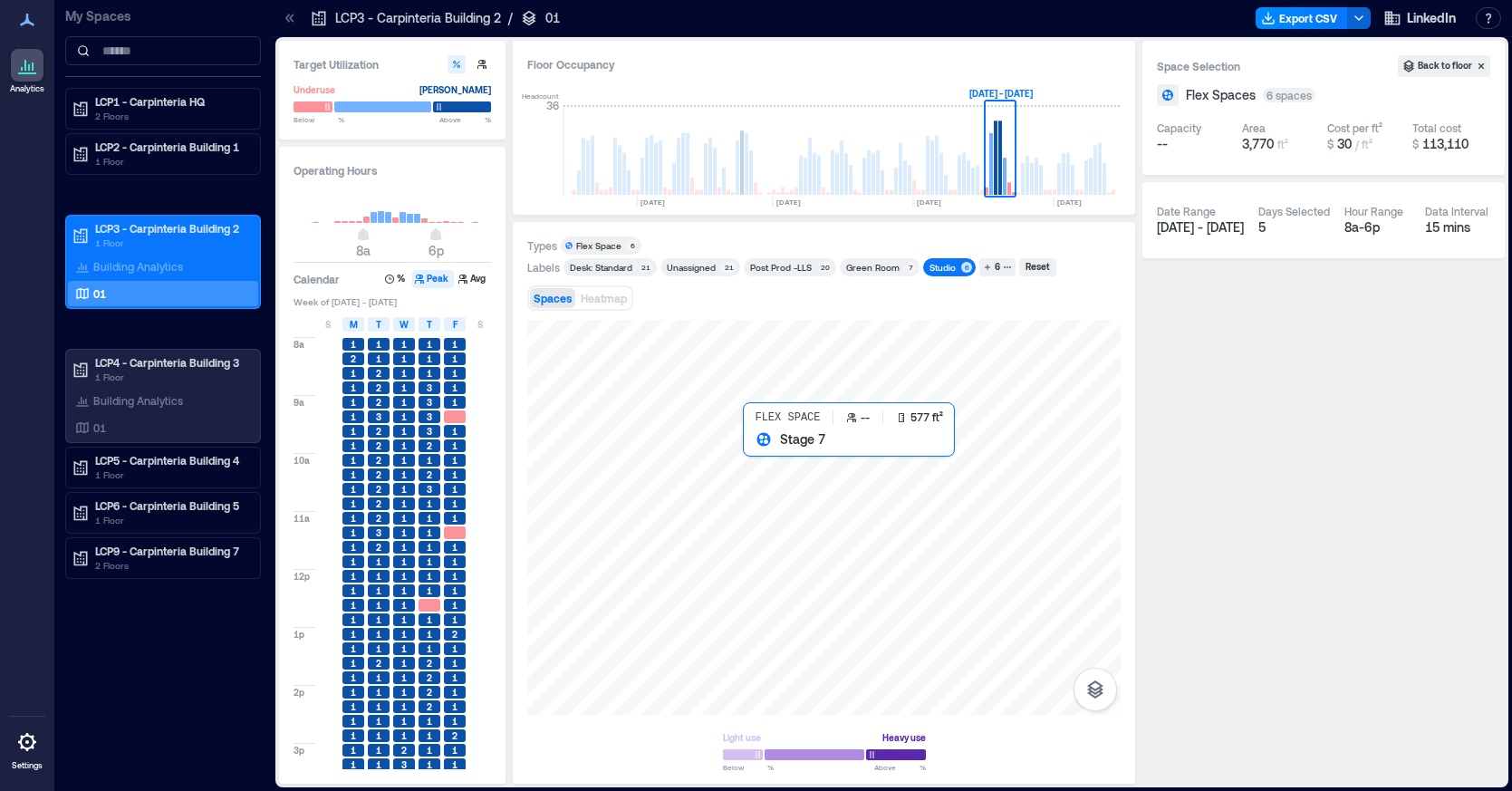
click at [788, 480] on div at bounding box center [824, 517] width 594 height 395
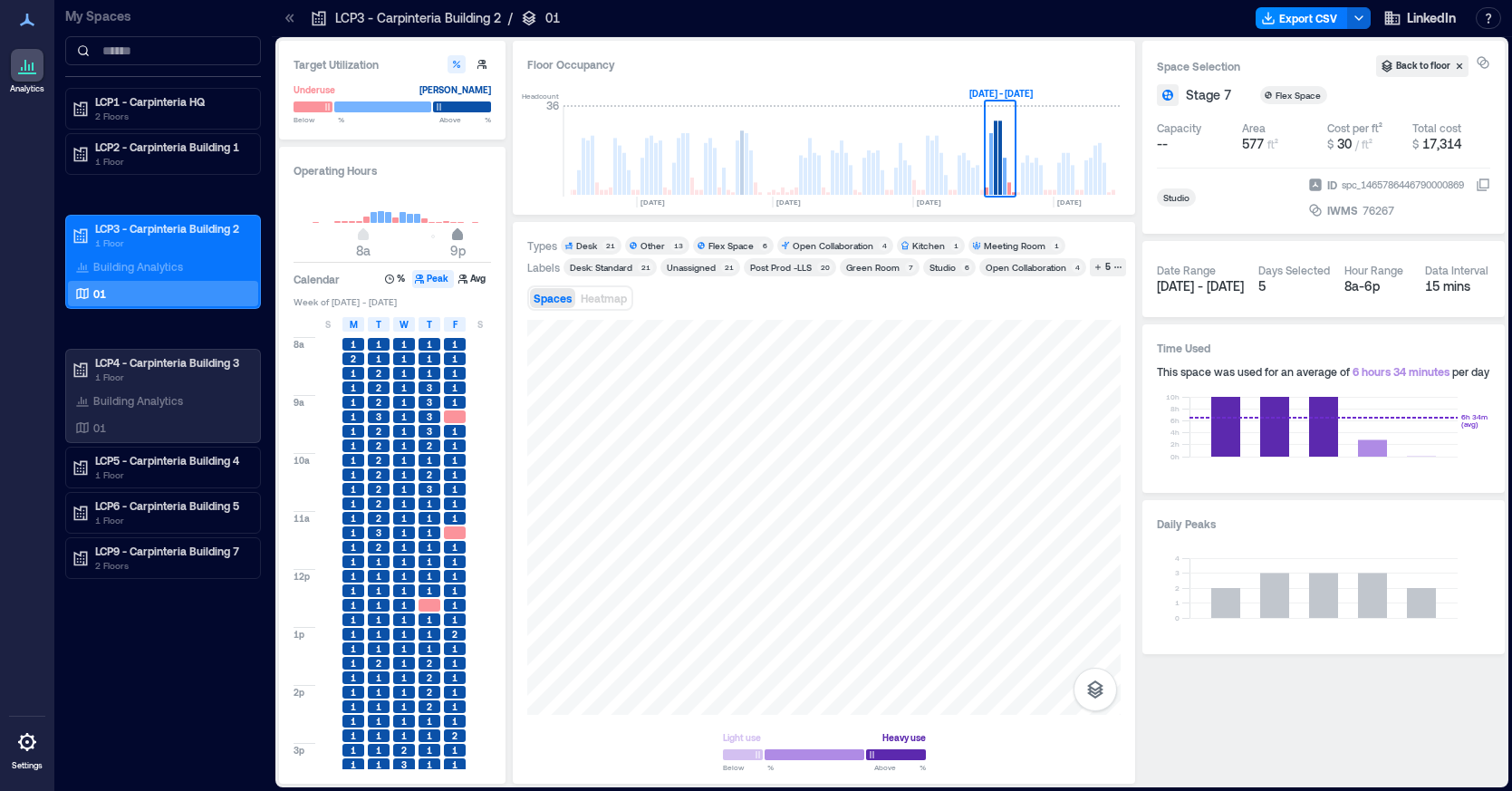
type input "**"
drag, startPoint x: 434, startPoint y: 239, endPoint x: 465, endPoint y: 237, distance: 31.1
click at [465, 237] on span "10p" at bounding box center [464, 236] width 11 height 7
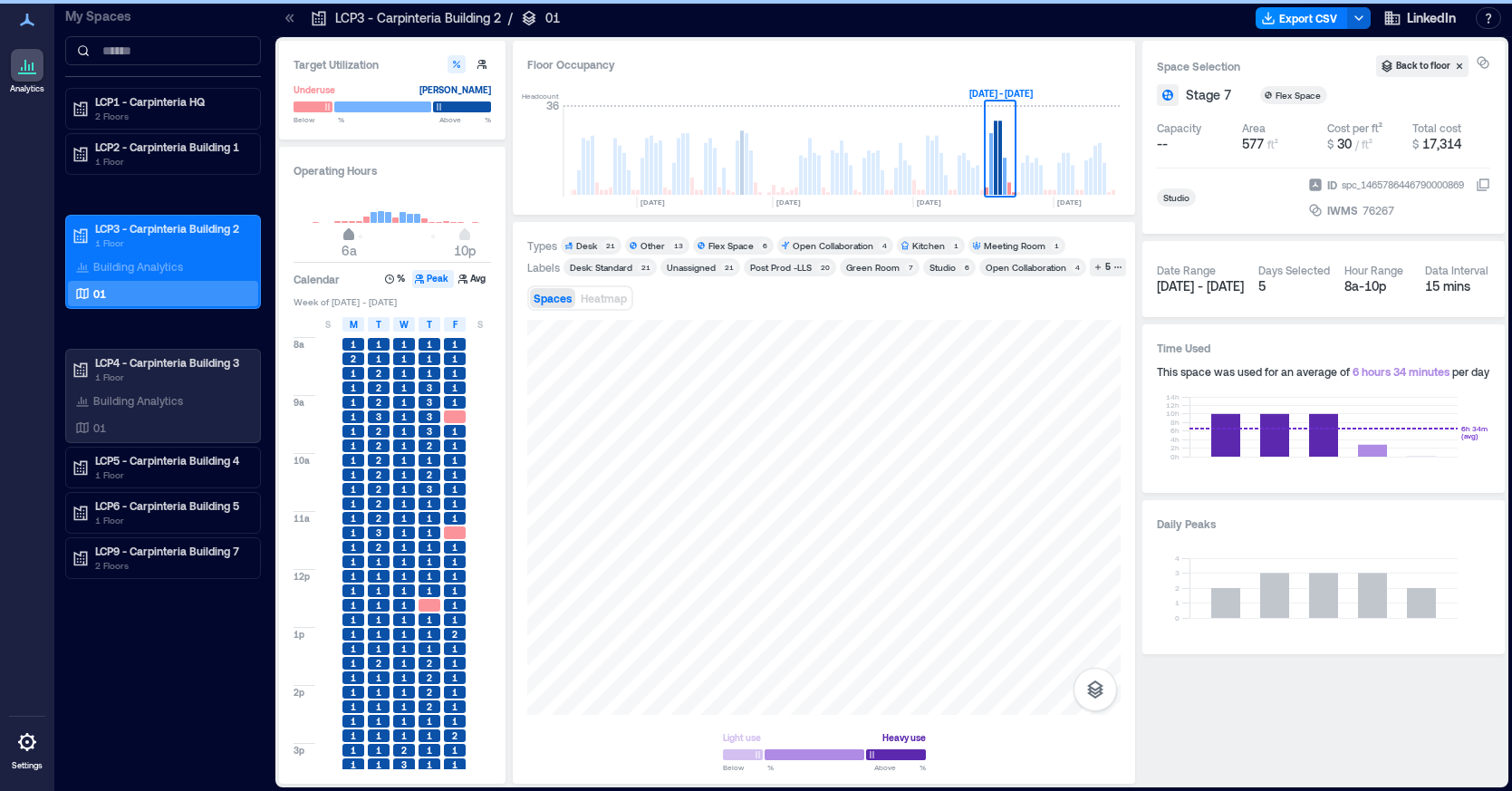
type input "*"
drag, startPoint x: 366, startPoint y: 235, endPoint x: 331, endPoint y: 236, distance: 35.0
click at [331, 236] on span "4a" at bounding box center [333, 236] width 11 height 7
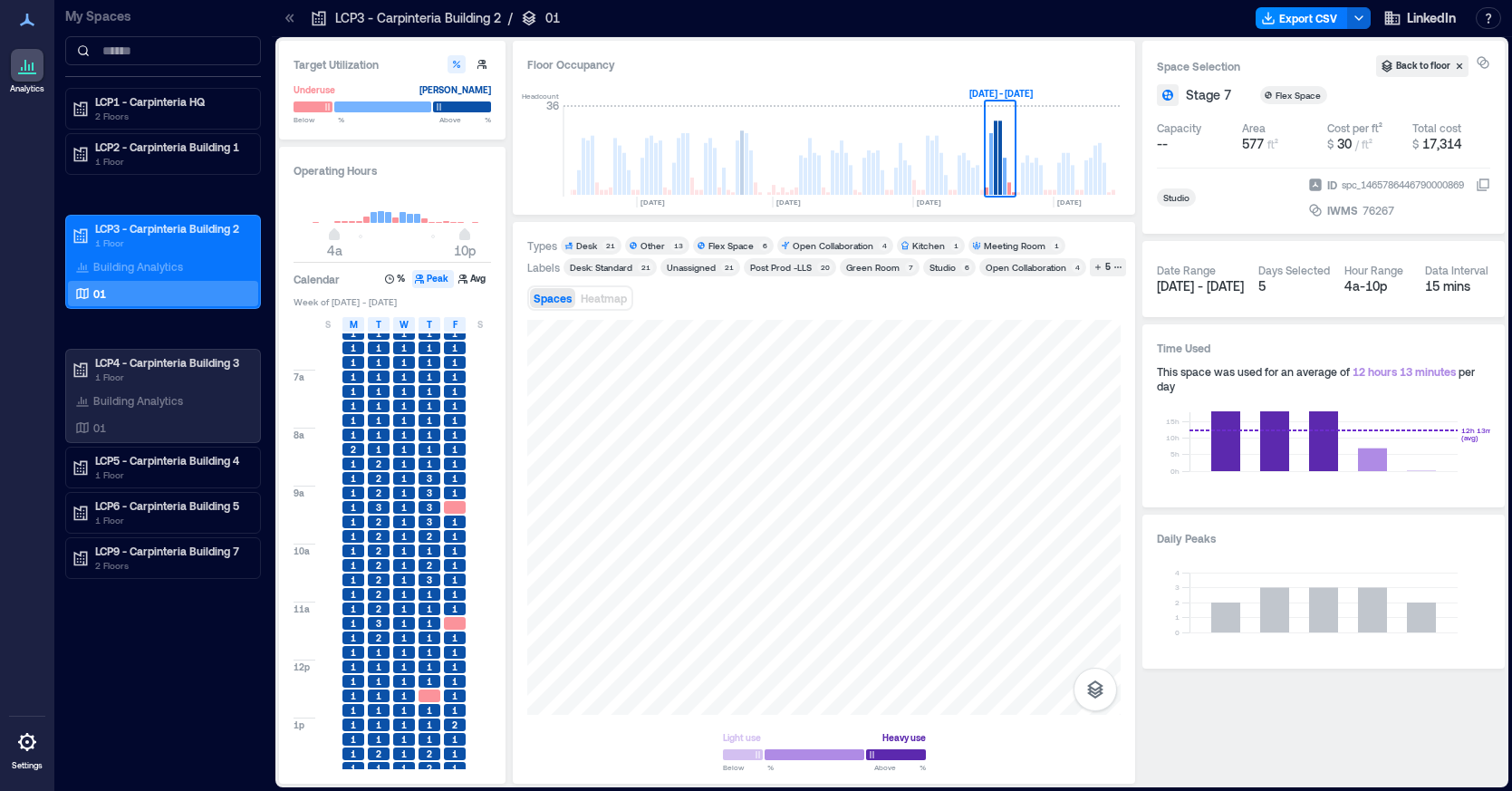
scroll to position [150, 0]
click at [1005, 178] on rect at bounding box center [1004, 176] width 4 height 38
click at [948, 269] on div "Studio" at bounding box center [942, 267] width 27 height 13
